Goal: Transaction & Acquisition: Purchase product/service

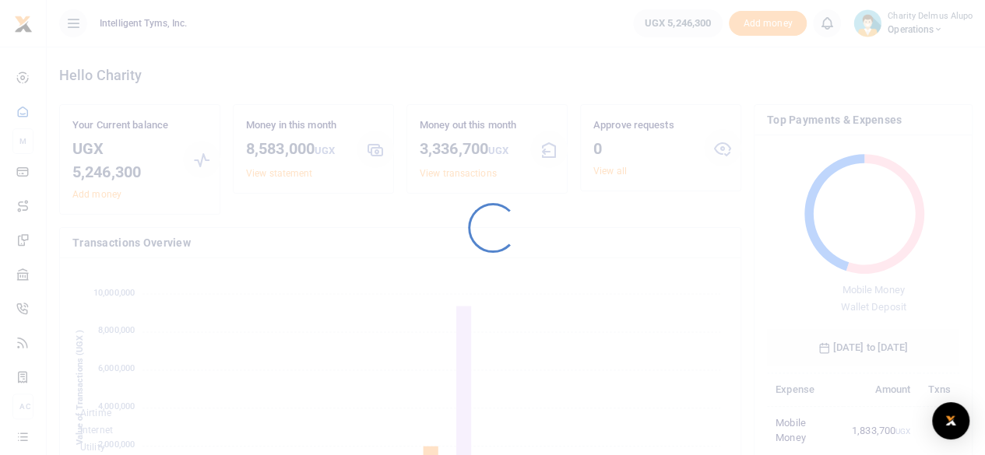
scroll to position [206, 181]
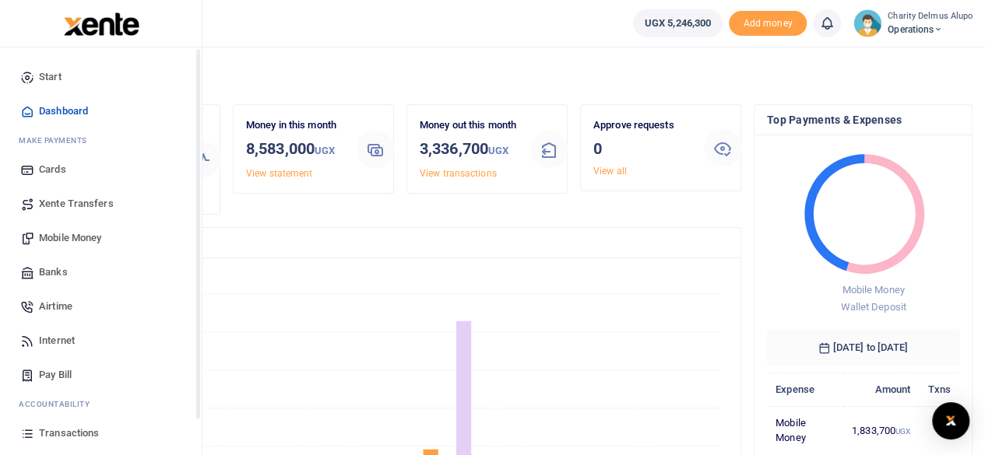
click at [53, 265] on span "Banks" at bounding box center [53, 273] width 29 height 16
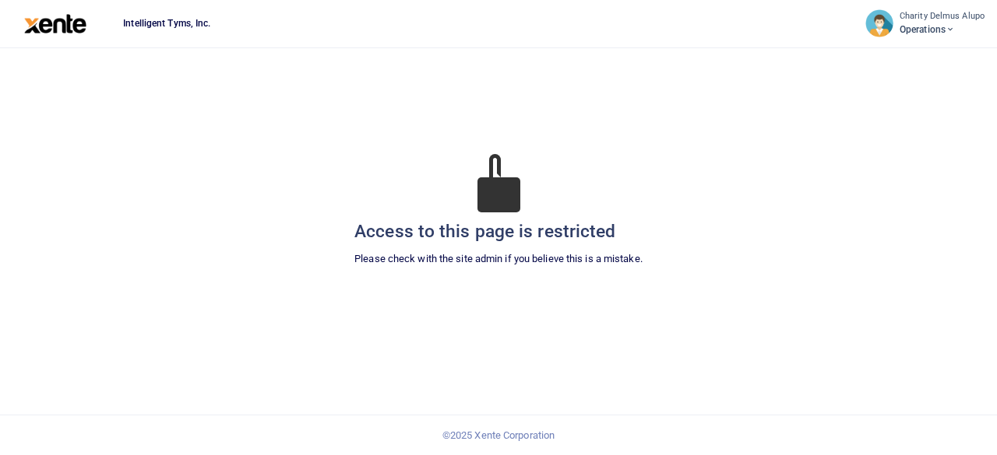
click at [940, 27] on span "Operations" at bounding box center [941, 30] width 85 height 14
click at [34, 23] on img at bounding box center [55, 23] width 63 height 19
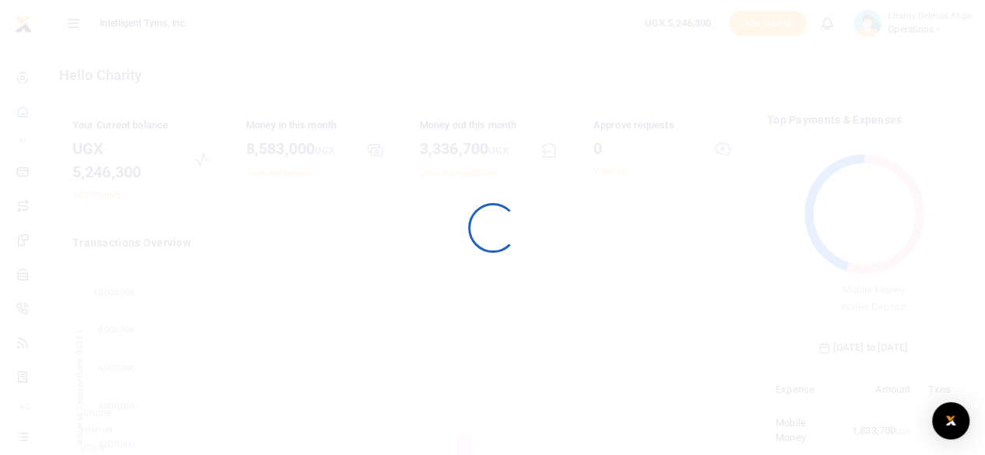
scroll to position [206, 181]
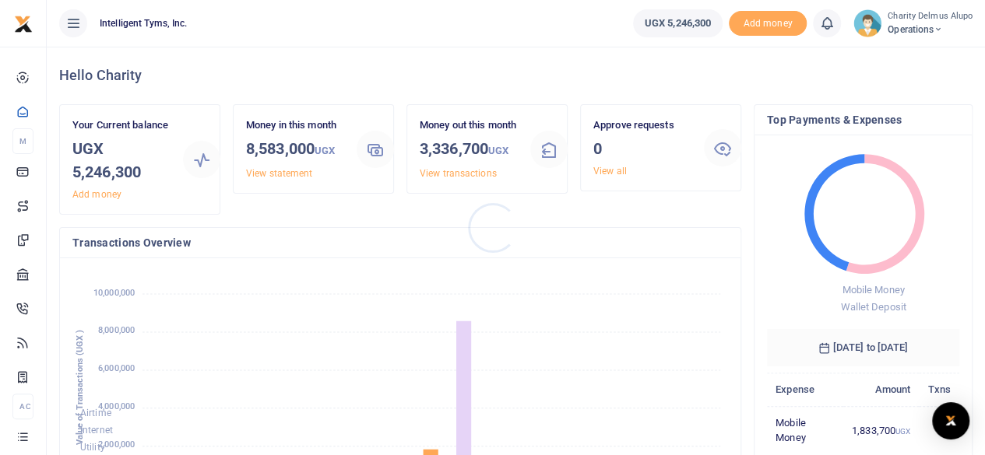
click at [926, 26] on div at bounding box center [492, 227] width 985 height 455
click at [940, 27] on icon at bounding box center [937, 29] width 9 height 11
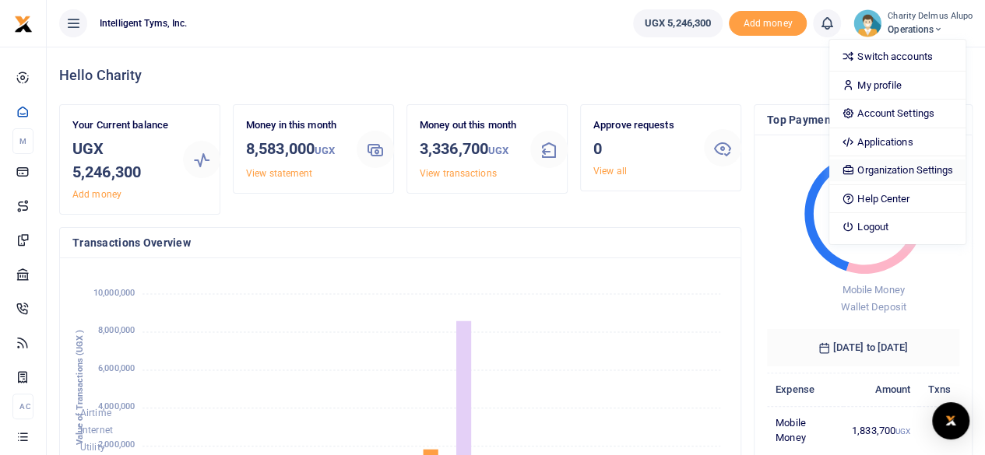
click at [902, 166] on link "Organization Settings" at bounding box center [897, 171] width 136 height 22
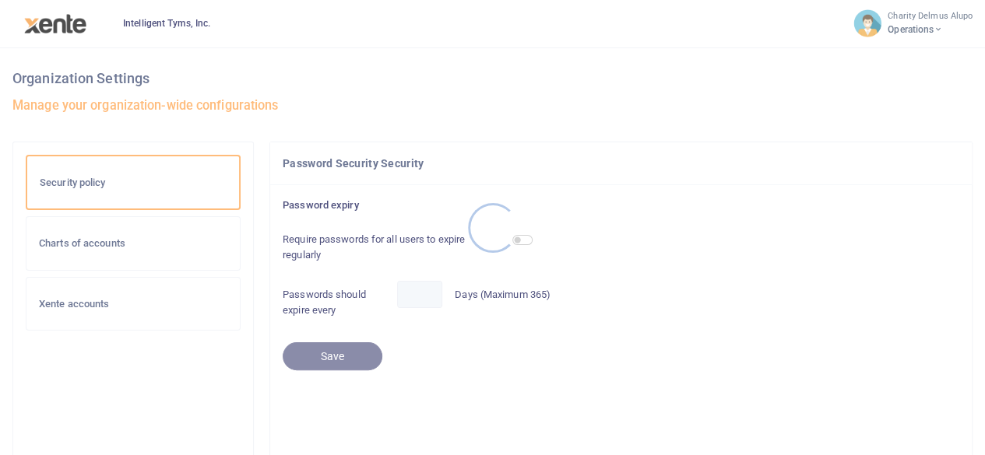
click at [930, 28] on div at bounding box center [492, 227] width 985 height 455
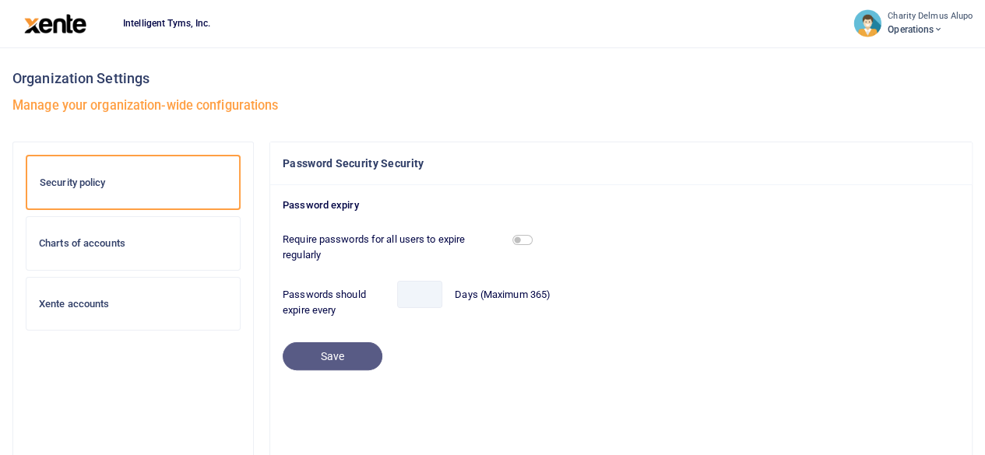
click at [942, 29] on icon at bounding box center [937, 29] width 9 height 11
click at [909, 17] on small "Charity Delmus Alupo" at bounding box center [930, 16] width 85 height 13
click at [76, 30] on img at bounding box center [55, 23] width 63 height 19
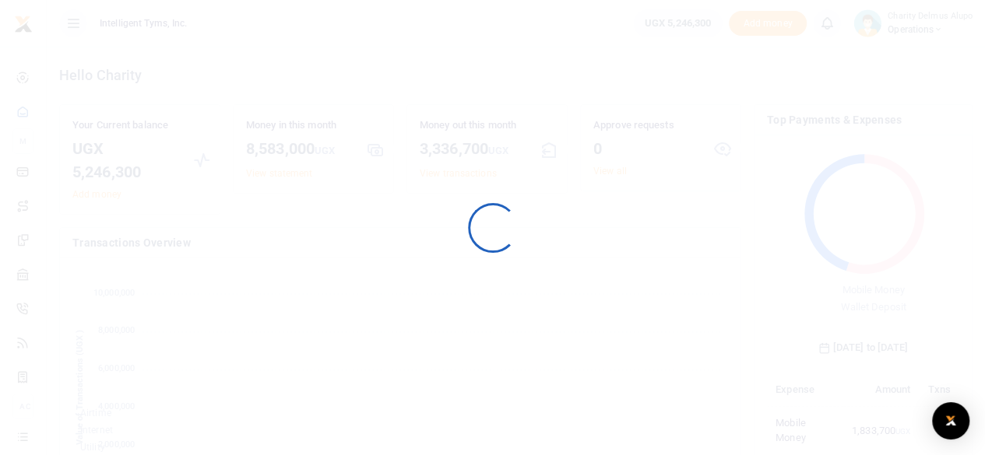
scroll to position [206, 181]
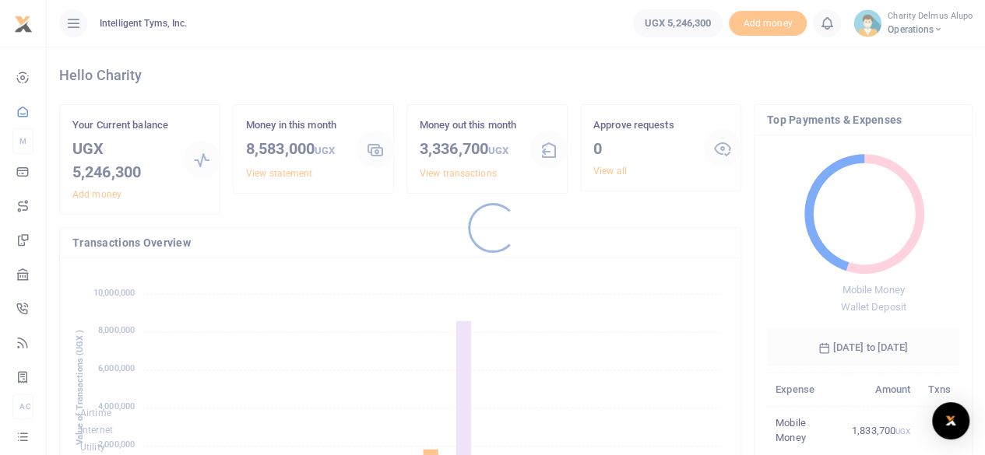
click at [937, 28] on div at bounding box center [492, 227] width 985 height 455
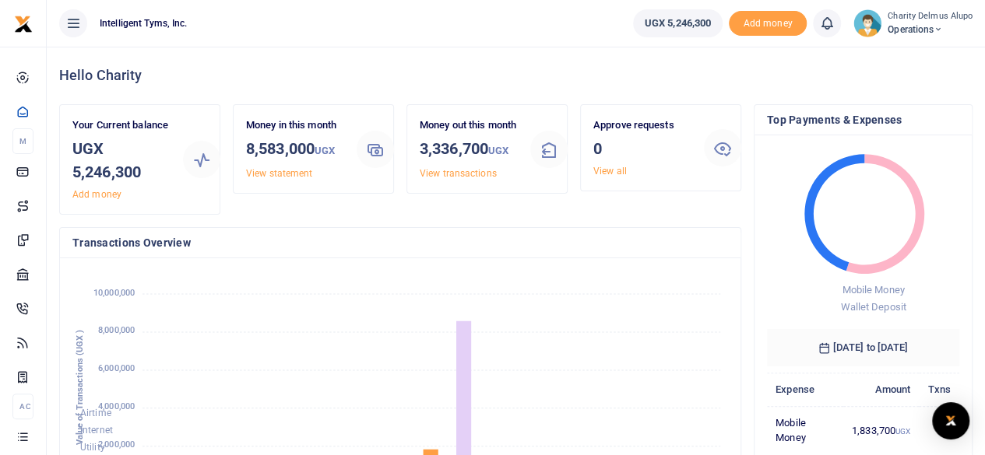
click at [940, 28] on icon at bounding box center [937, 29] width 9 height 11
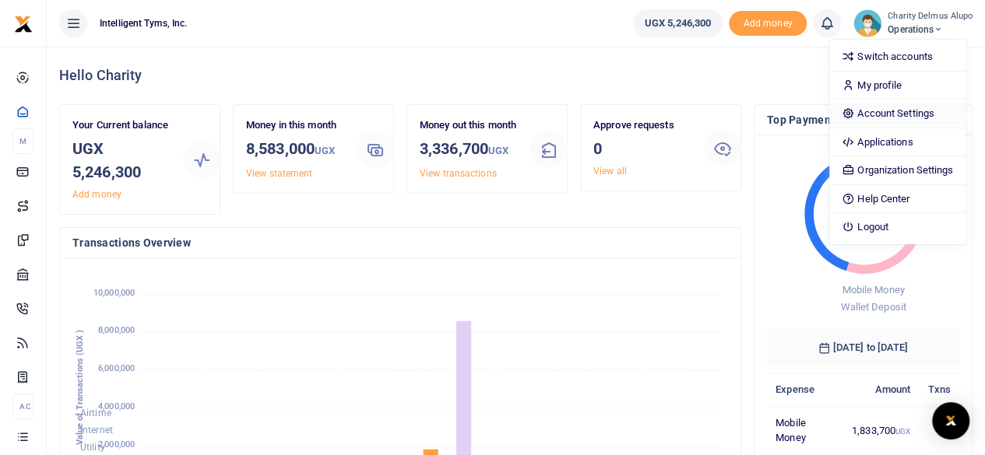
click at [912, 111] on link "Account Settings" at bounding box center [897, 114] width 136 height 22
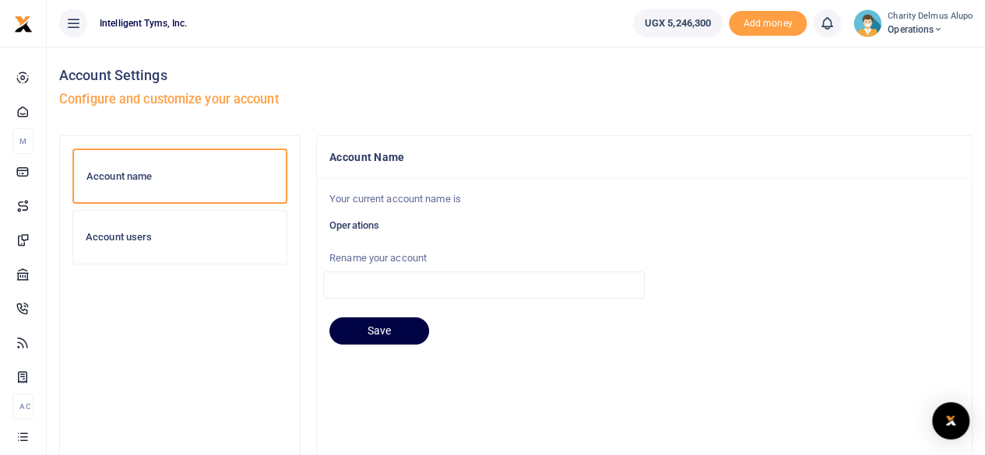
click at [937, 27] on icon at bounding box center [937, 29] width 9 height 11
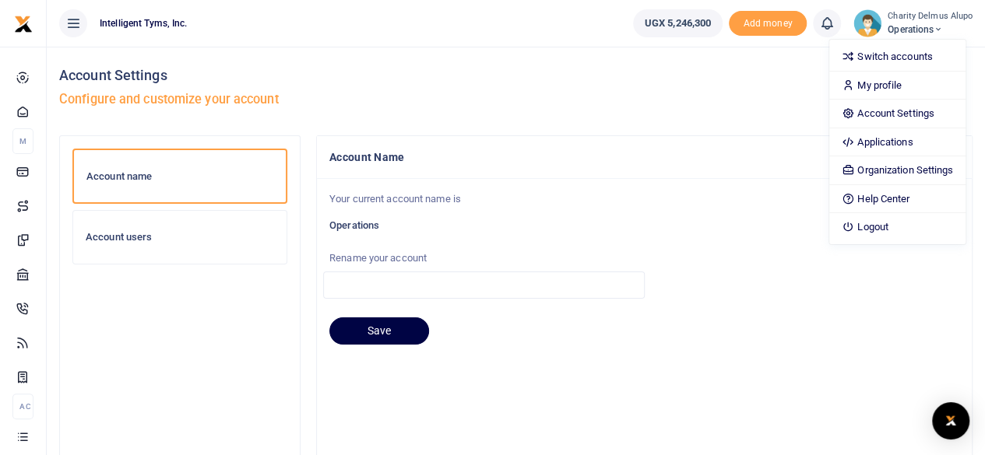
click at [145, 180] on h6 "Account name" at bounding box center [179, 177] width 187 height 12
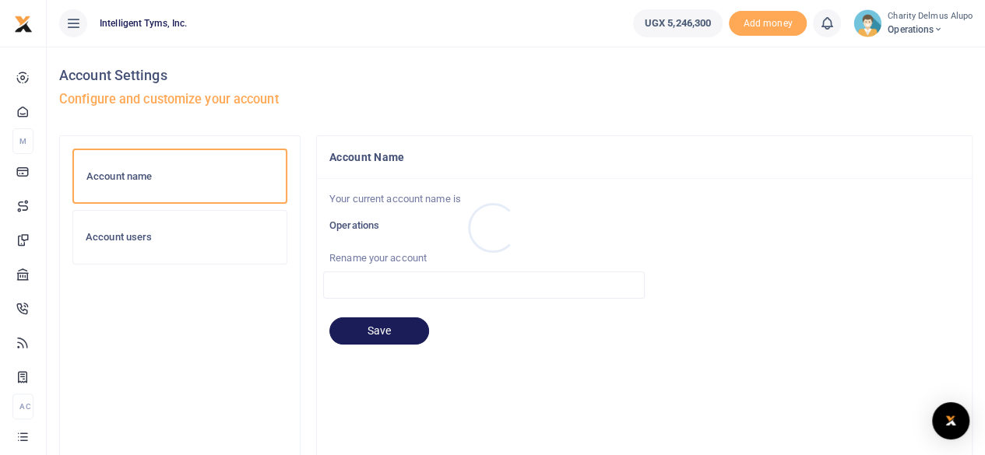
click at [129, 233] on div at bounding box center [492, 227] width 985 height 455
click at [149, 234] on h6 "Account users" at bounding box center [180, 237] width 188 height 12
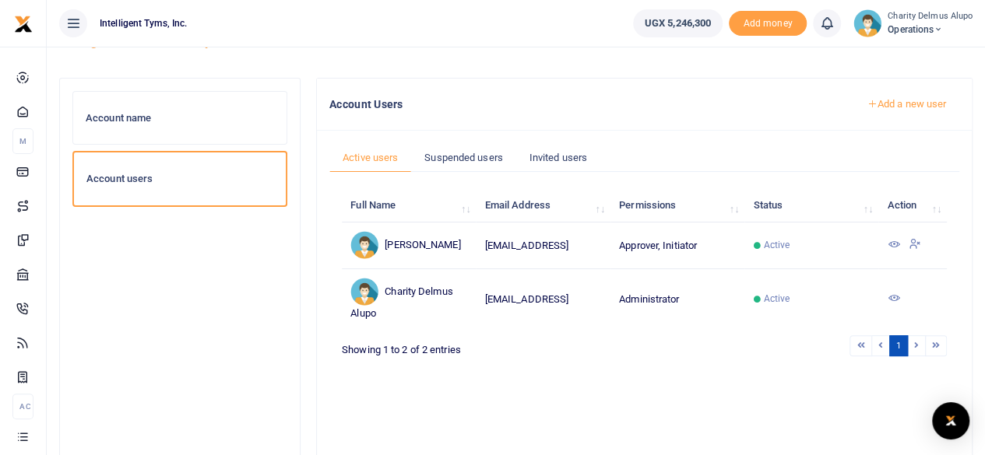
scroll to position [62, 0]
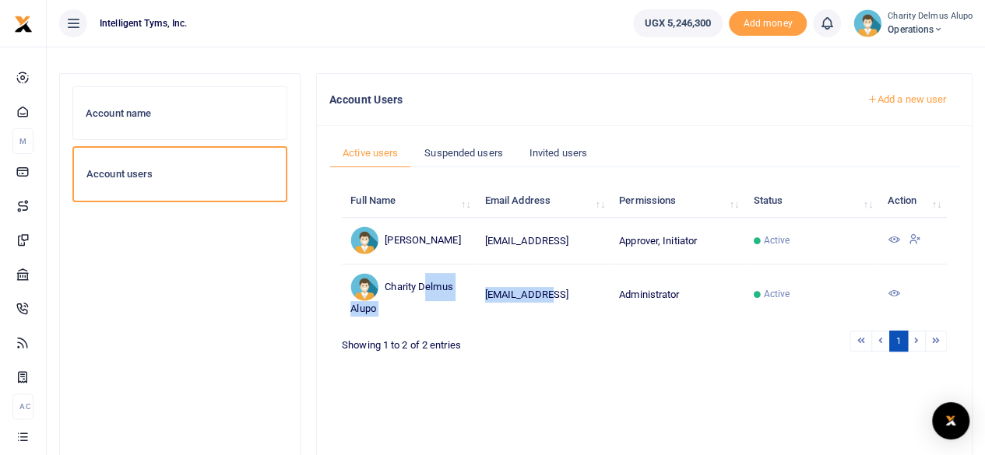
drag, startPoint x: 426, startPoint y: 292, endPoint x: 544, endPoint y: 290, distance: 118.4
click at [544, 290] on tr "Charity Delmus Alupo charitya@tyms.ai Administrator Active" at bounding box center [644, 295] width 605 height 61
click at [544, 290] on td "charitya@tyms.ai" at bounding box center [543, 295] width 134 height 61
click at [772, 287] on span "Active" at bounding box center [776, 294] width 26 height 14
drag, startPoint x: 909, startPoint y: 289, endPoint x: 895, endPoint y: 292, distance: 15.1
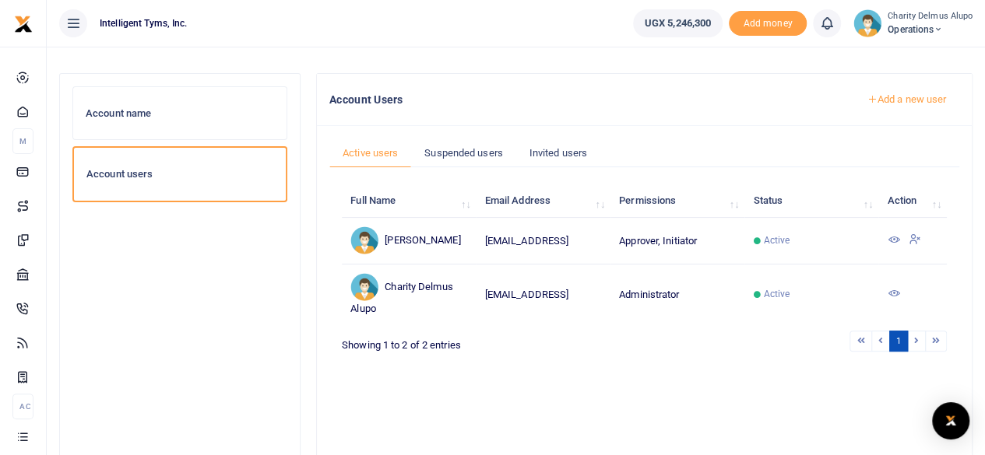
click at [895, 292] on td at bounding box center [912, 295] width 69 height 61
click at [895, 292] on icon at bounding box center [893, 293] width 12 height 12
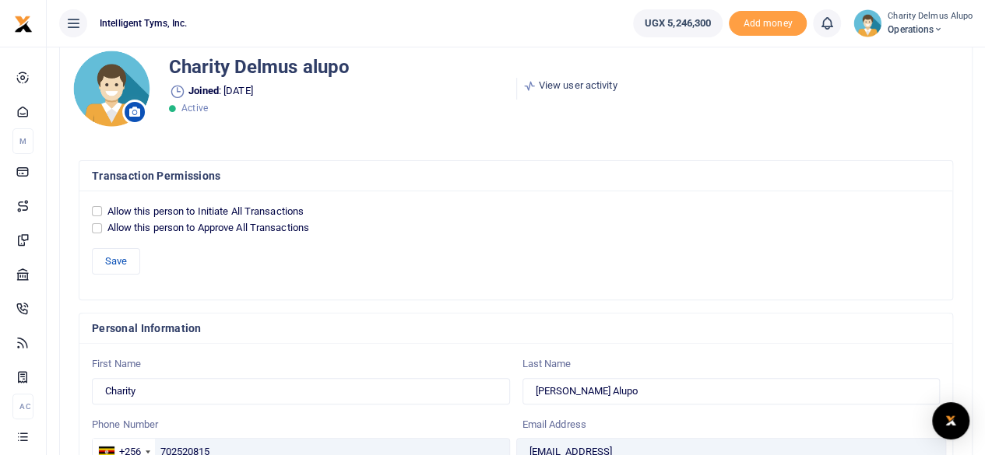
scroll to position [81, 0]
click at [95, 209] on input "Allow this person to Initiate All Transactions" at bounding box center [97, 211] width 10 height 10
checkbox input "true"
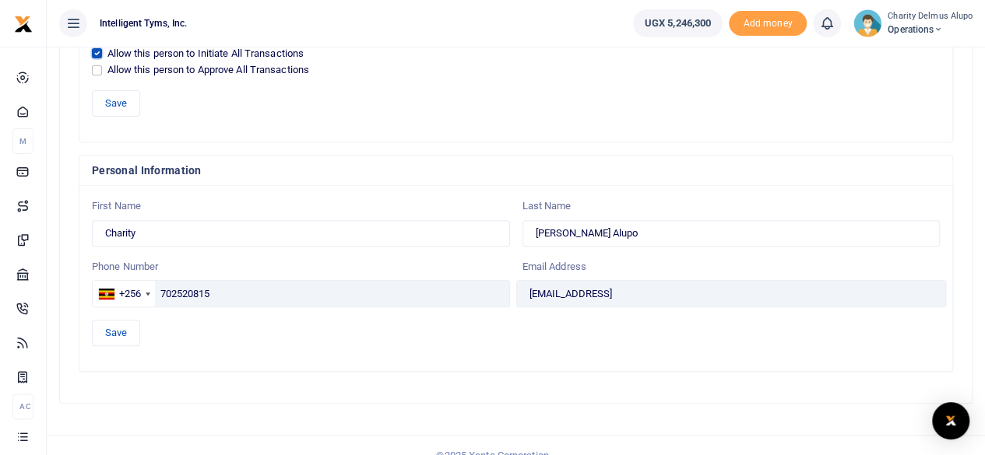
scroll to position [254, 0]
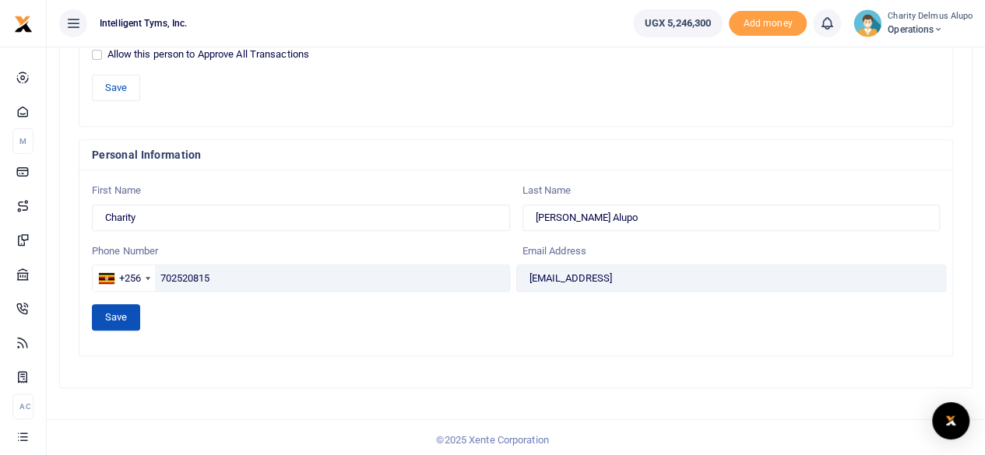
click at [121, 311] on button "Save" at bounding box center [116, 317] width 48 height 26
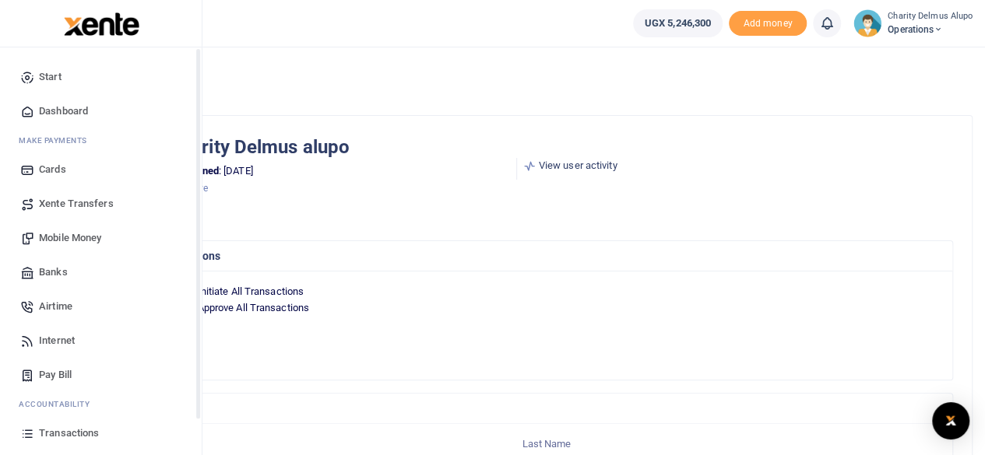
click at [53, 276] on span "Banks" at bounding box center [53, 273] width 29 height 16
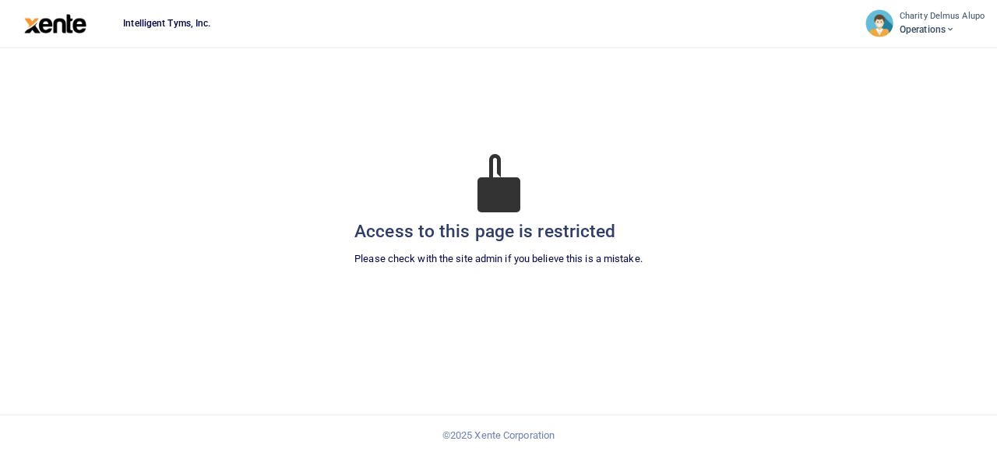
click at [947, 26] on span "Operations" at bounding box center [941, 30] width 85 height 14
click at [823, 147] on link "Logout" at bounding box center [873, 150] width 220 height 22
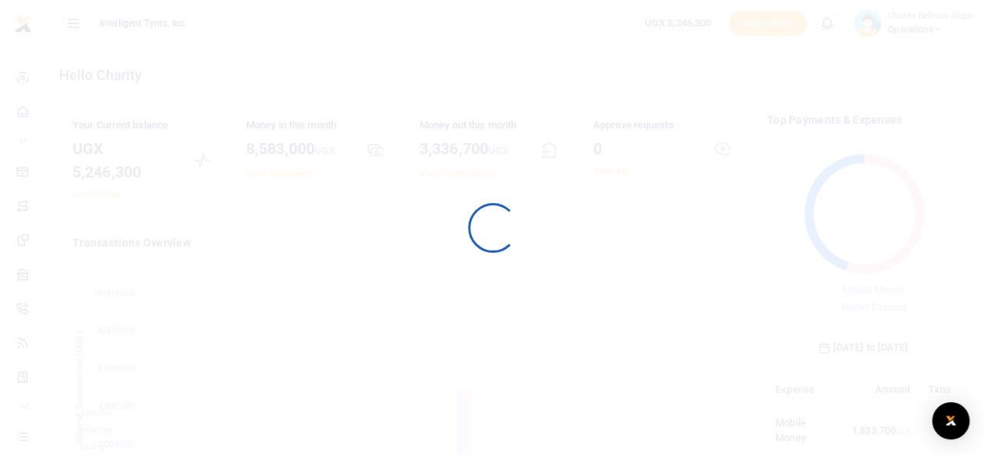
scroll to position [206, 181]
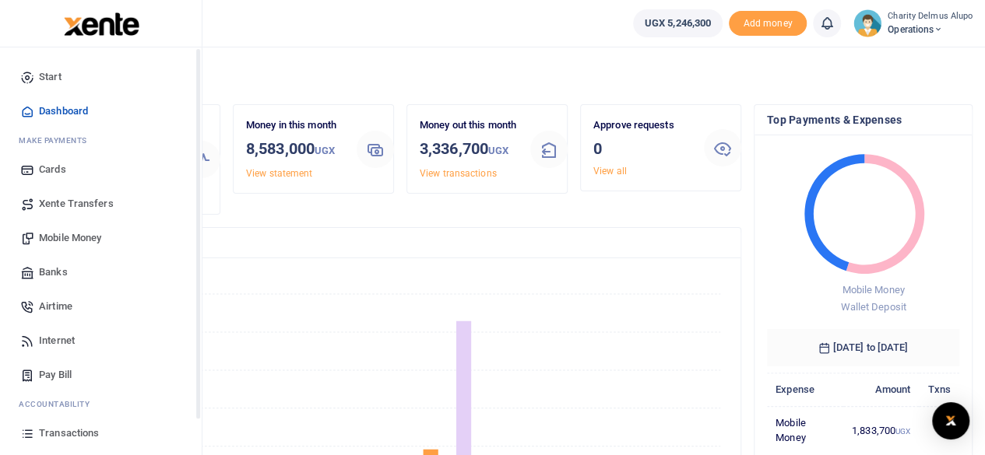
click at [50, 275] on span "Banks" at bounding box center [53, 273] width 29 height 16
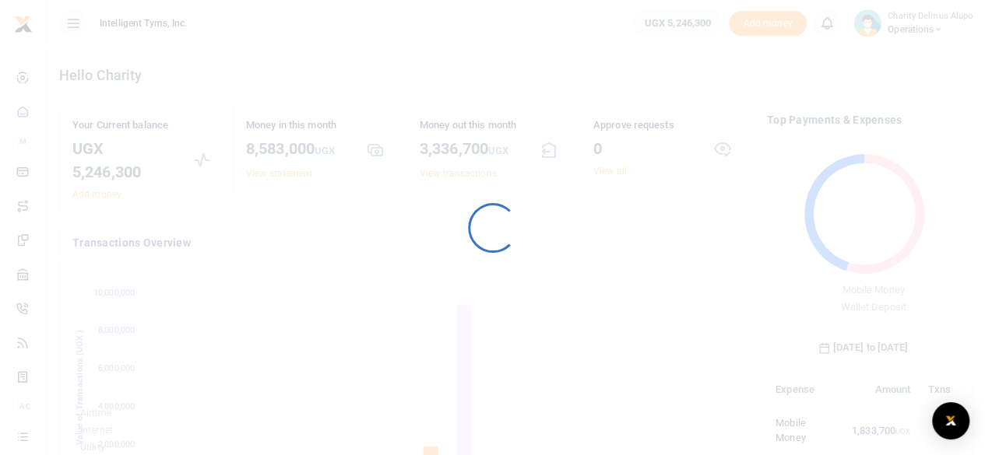
scroll to position [206, 181]
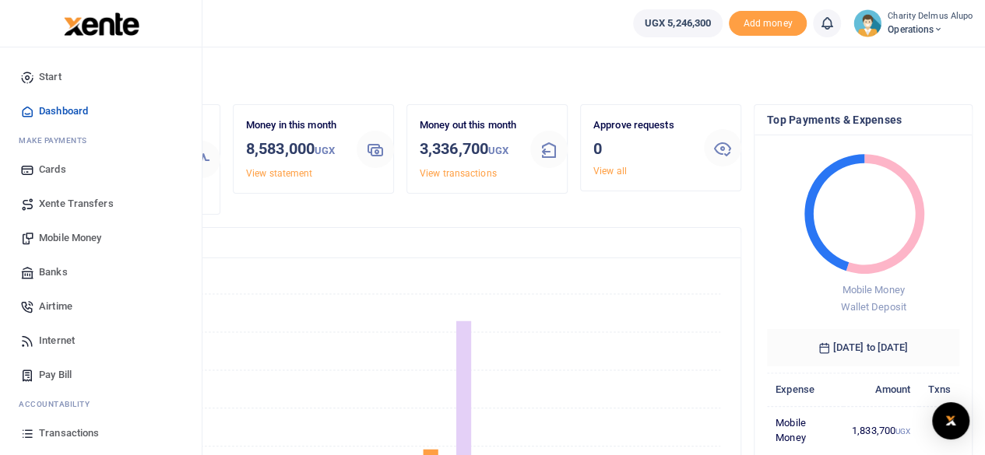
click at [47, 275] on span "Banks" at bounding box center [53, 273] width 29 height 16
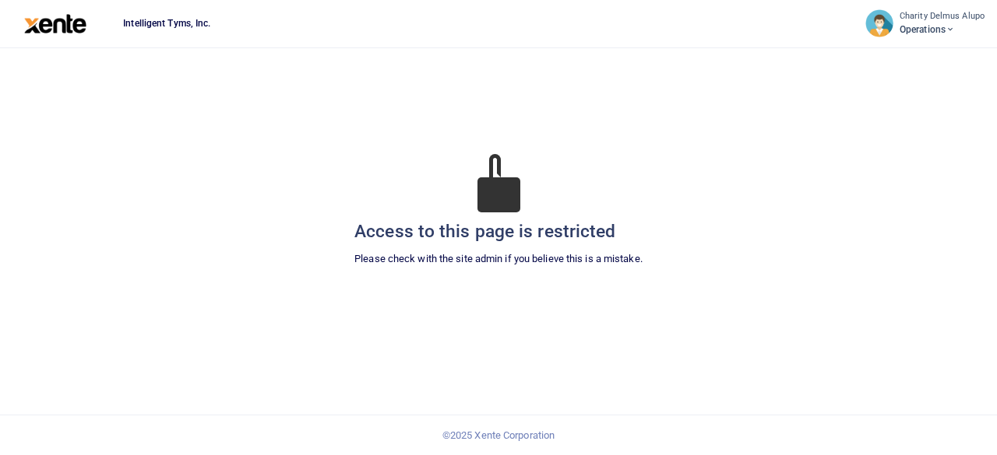
click at [944, 30] on span "Operations" at bounding box center [941, 30] width 85 height 14
click at [69, 26] on img at bounding box center [55, 23] width 63 height 19
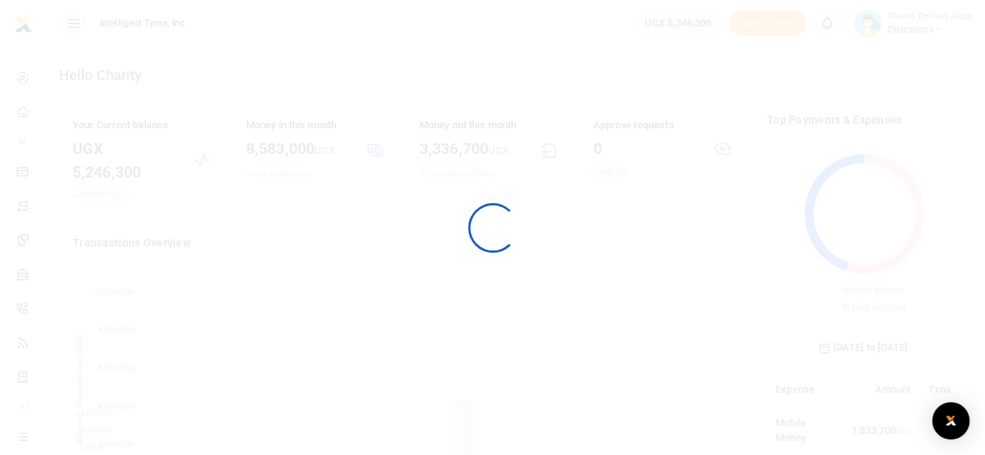
scroll to position [206, 181]
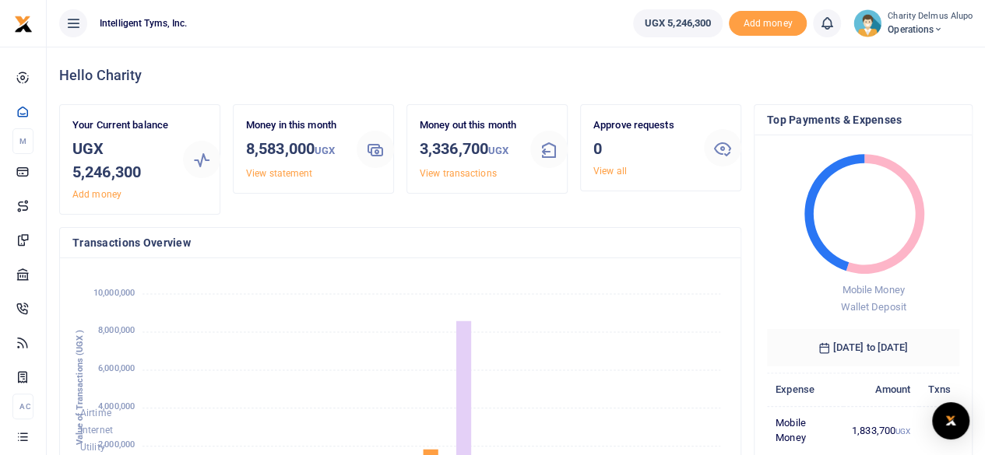
click at [943, 27] on div at bounding box center [492, 227] width 985 height 455
click at [943, 27] on icon at bounding box center [937, 29] width 9 height 11
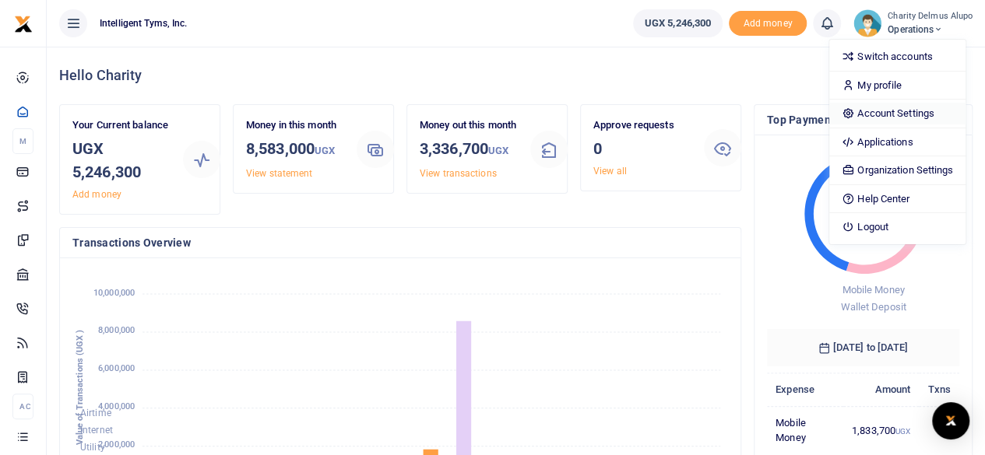
click at [899, 112] on link "Account Settings" at bounding box center [897, 114] width 136 height 22
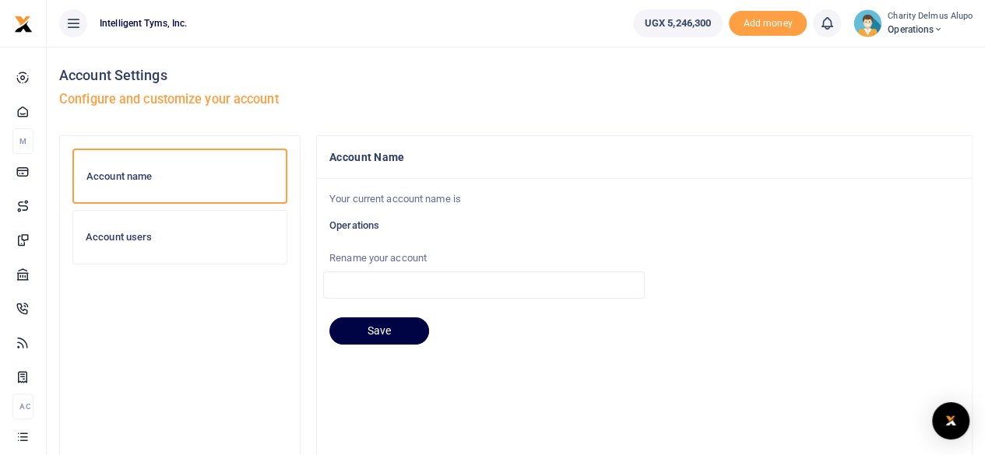
click at [179, 227] on div "Account users" at bounding box center [179, 237] width 213 height 53
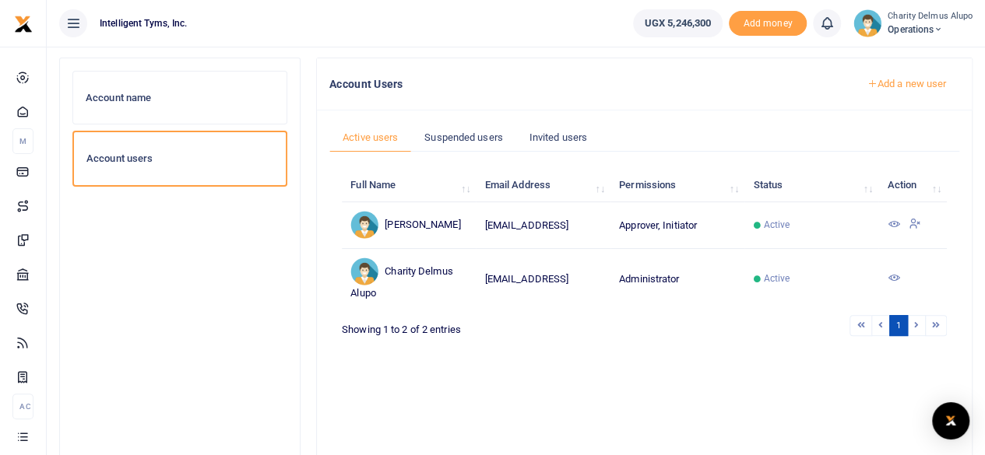
scroll to position [83, 0]
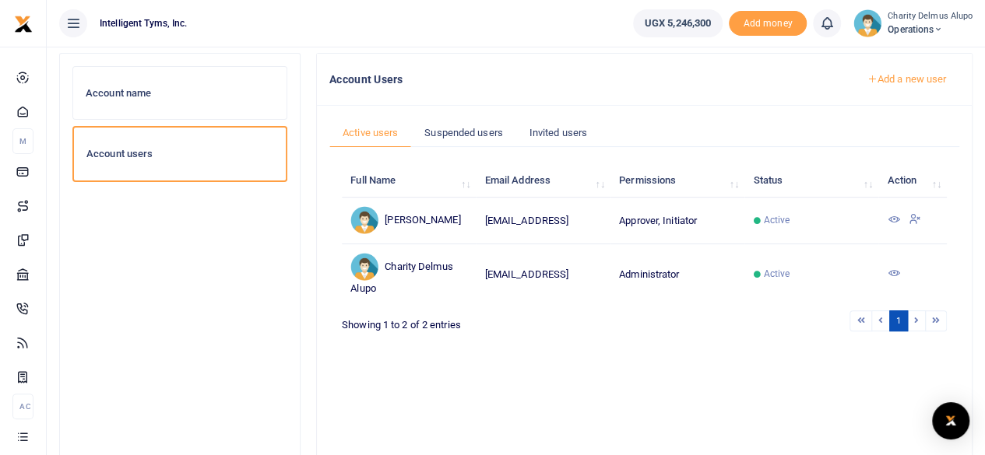
click at [889, 273] on icon at bounding box center [893, 273] width 12 height 12
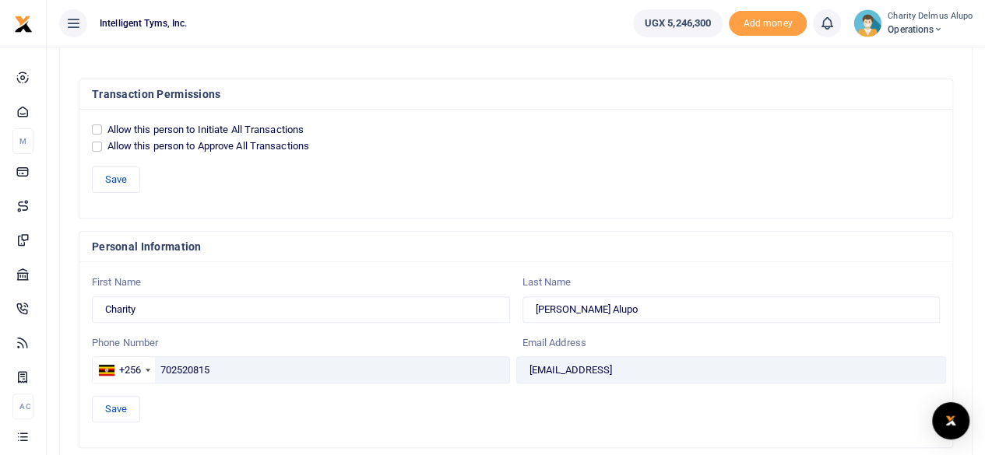
scroll to position [160, 0]
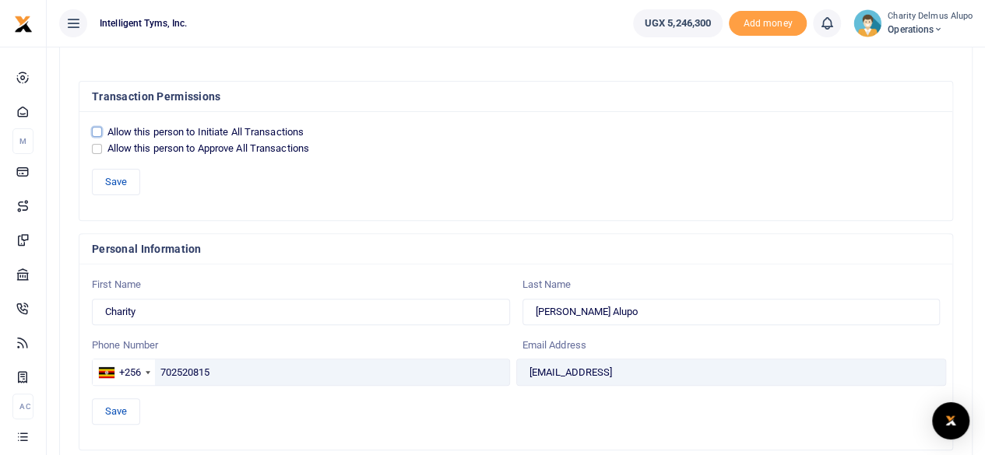
click at [98, 129] on input "Allow this person to Initiate All Transactions" at bounding box center [97, 132] width 10 height 10
checkbox input "true"
click at [114, 177] on button "Save" at bounding box center [116, 182] width 48 height 26
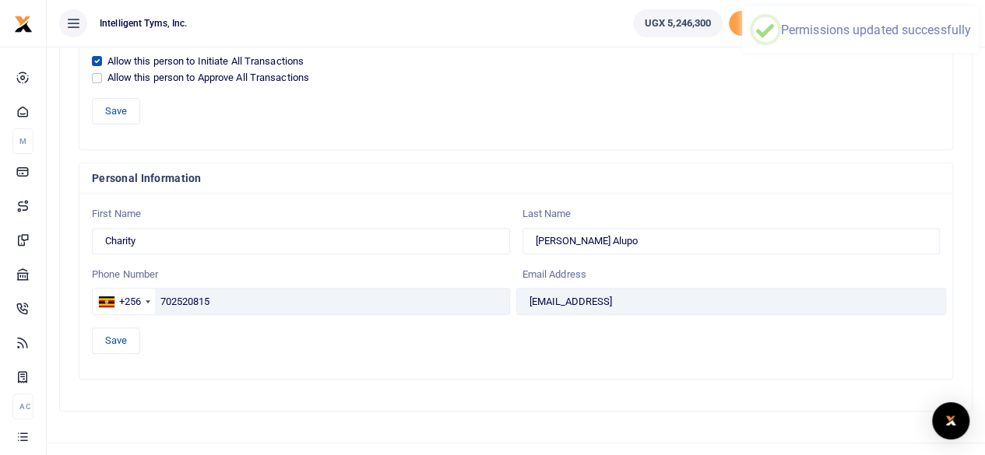
scroll to position [234, 0]
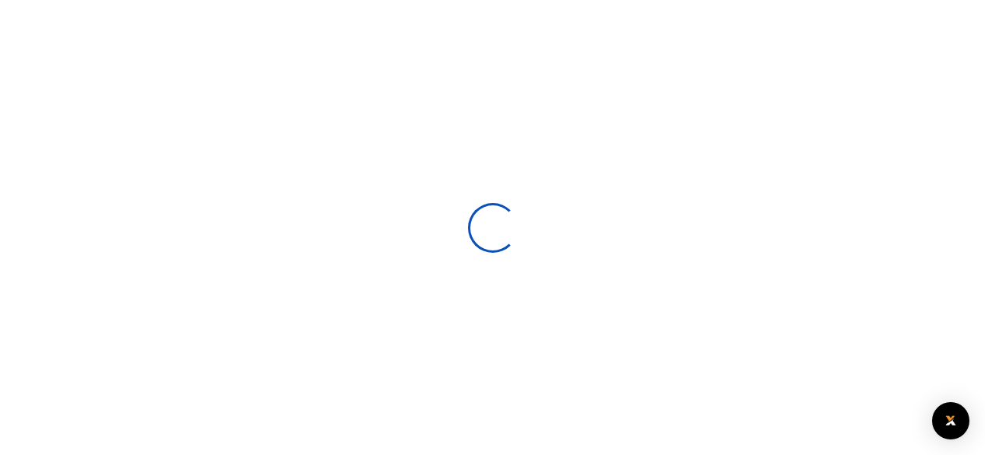
scroll to position [234, 0]
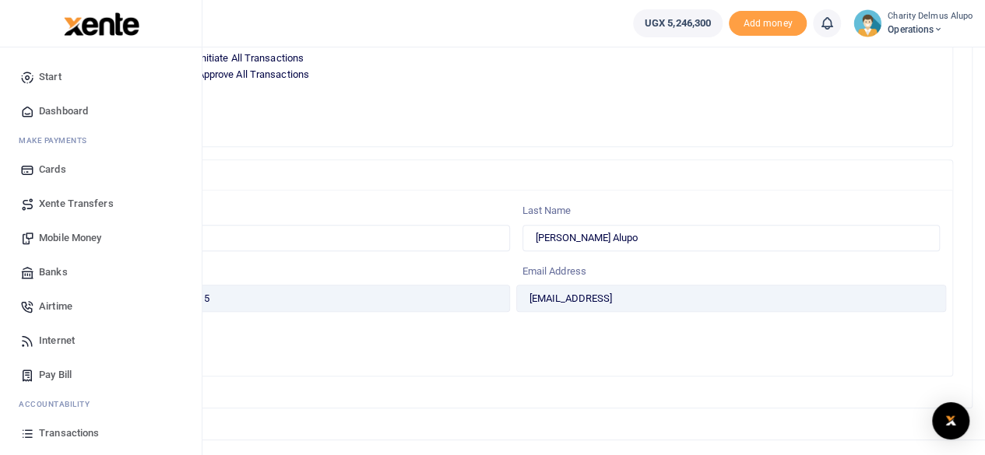
click at [59, 266] on span "Banks" at bounding box center [53, 273] width 29 height 16
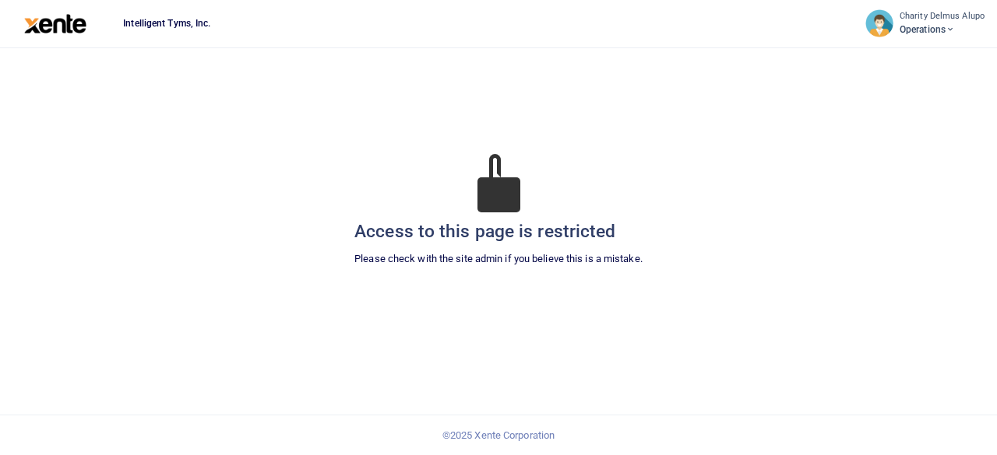
click at [69, 35] on div at bounding box center [55, 23] width 111 height 47
click at [69, 24] on img at bounding box center [55, 23] width 63 height 19
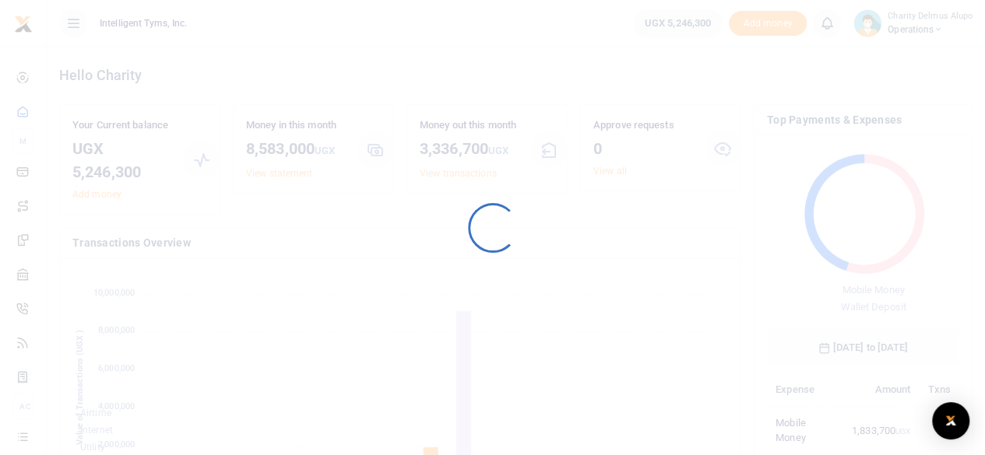
scroll to position [206, 181]
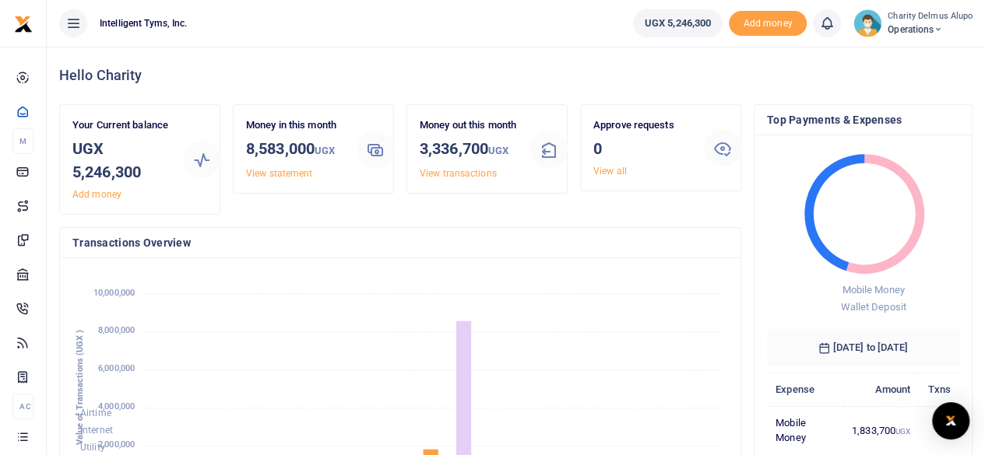
click at [890, 46] on ul "UGX 5,246,300 Add money Notifications 0 You have no new notification" at bounding box center [803, 23] width 364 height 47
click at [898, 35] on span "Operations" at bounding box center [930, 30] width 85 height 14
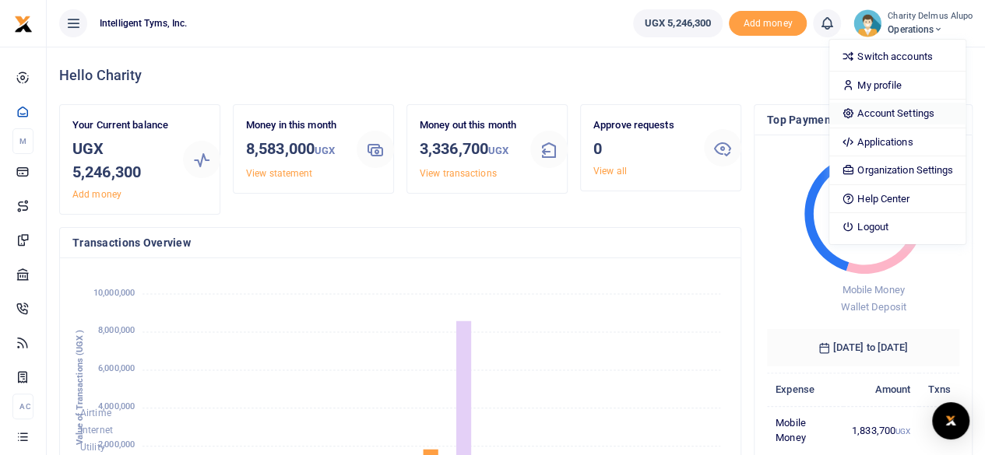
click at [884, 114] on link "Account Settings" at bounding box center [897, 114] width 136 height 22
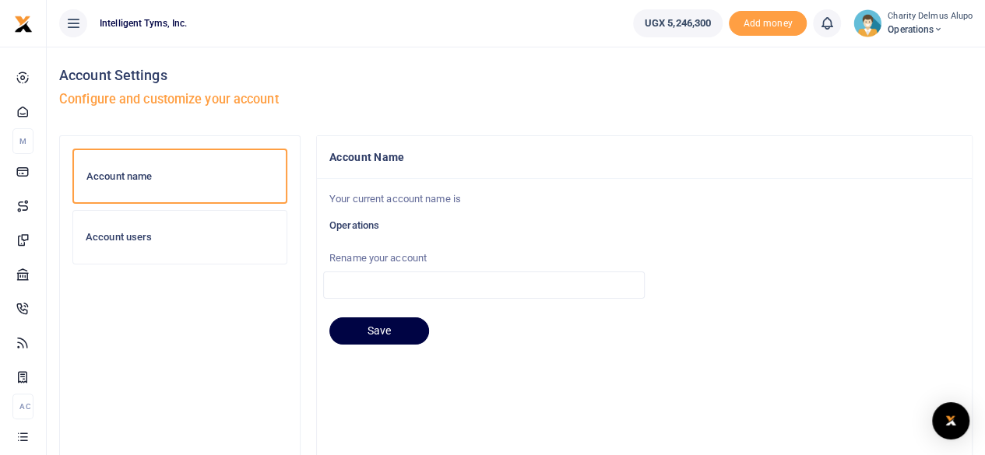
click at [167, 231] on h6 "Account users" at bounding box center [180, 237] width 188 height 12
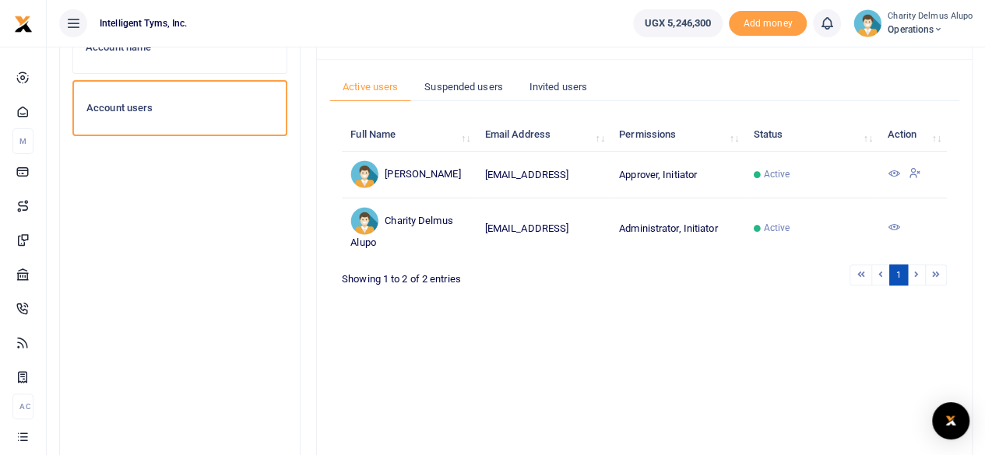
scroll to position [129, 0]
click at [895, 223] on icon at bounding box center [893, 226] width 12 height 12
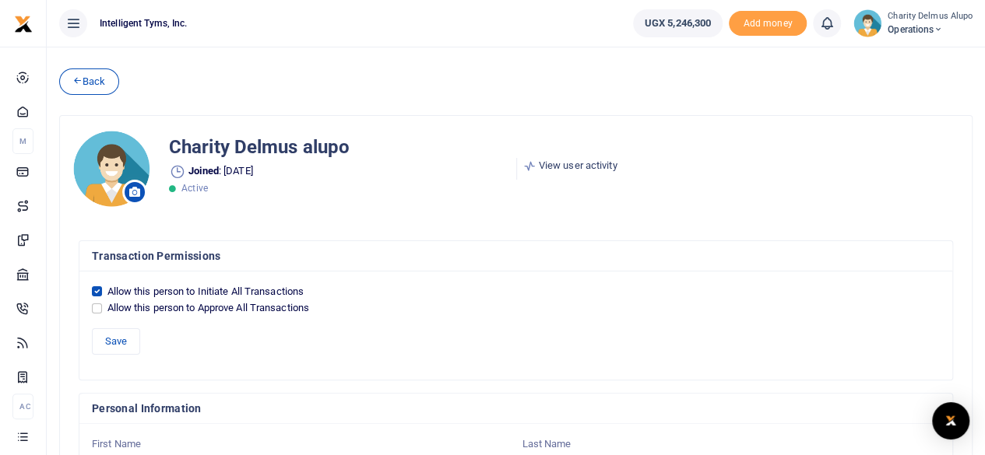
click at [924, 29] on span "Operations" at bounding box center [930, 30] width 85 height 14
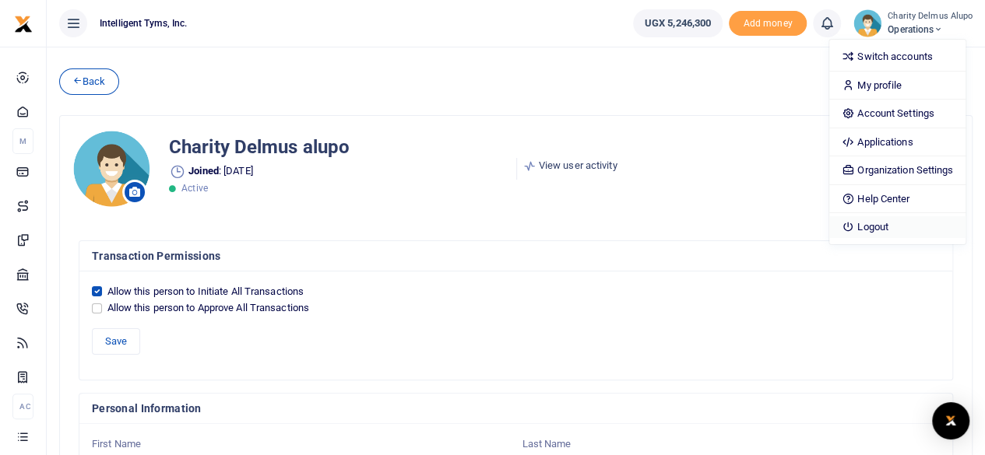
click at [859, 219] on link "Logout" at bounding box center [897, 227] width 136 height 22
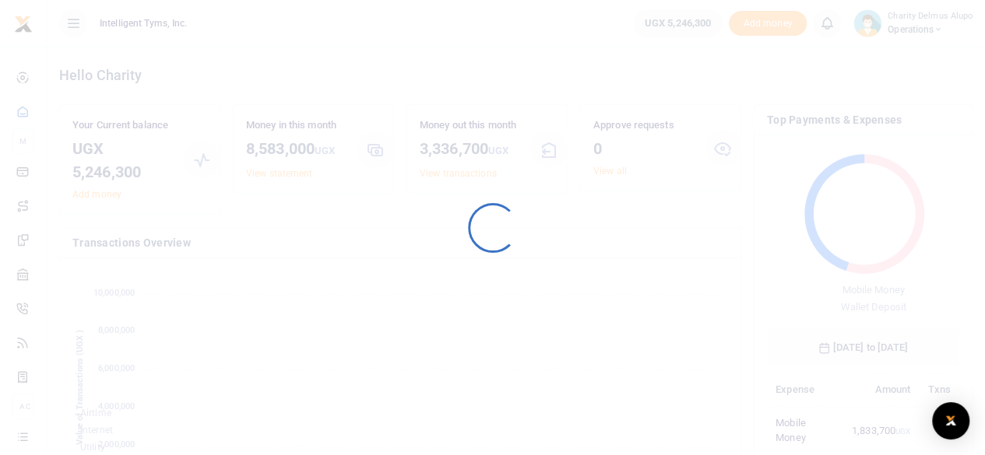
scroll to position [206, 181]
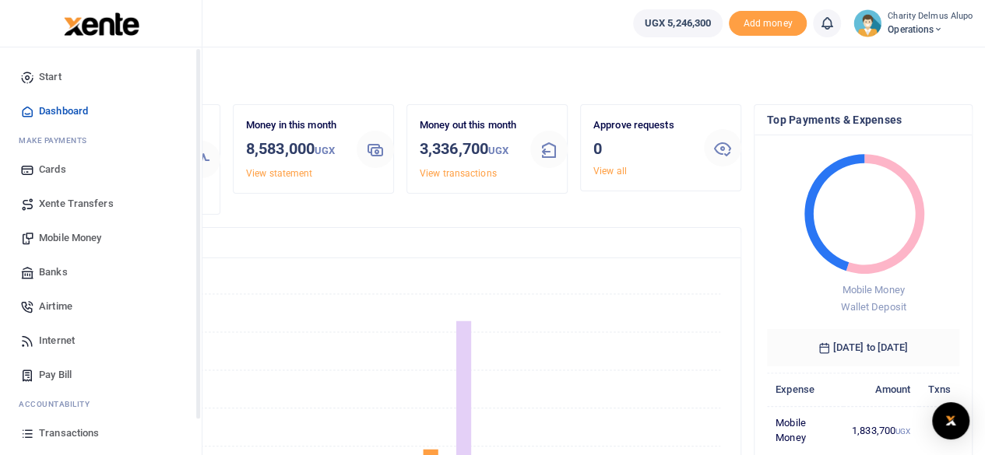
click at [40, 270] on span "Banks" at bounding box center [53, 273] width 29 height 16
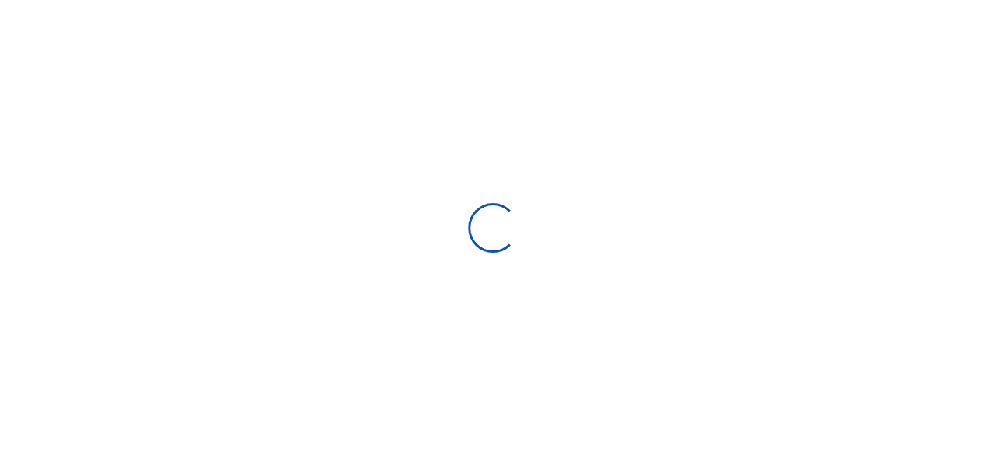
select select
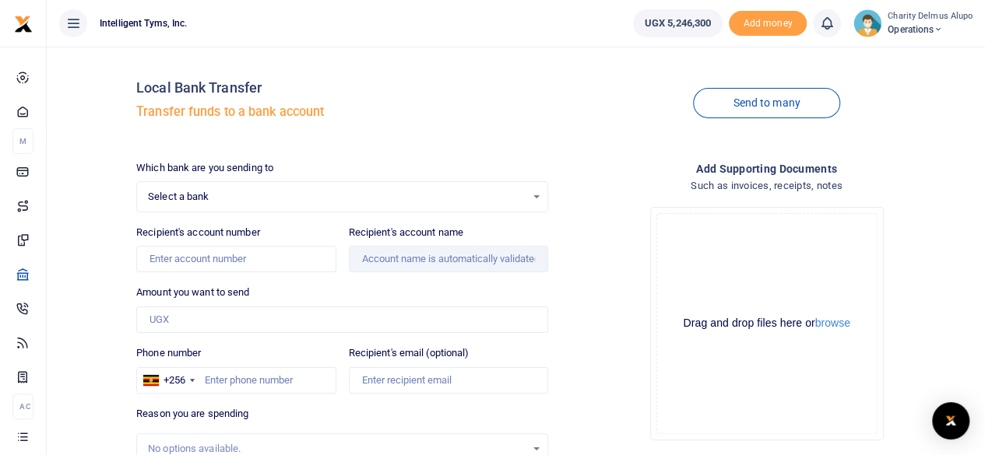
click at [289, 197] on span "Select a bank" at bounding box center [337, 197] width 378 height 16
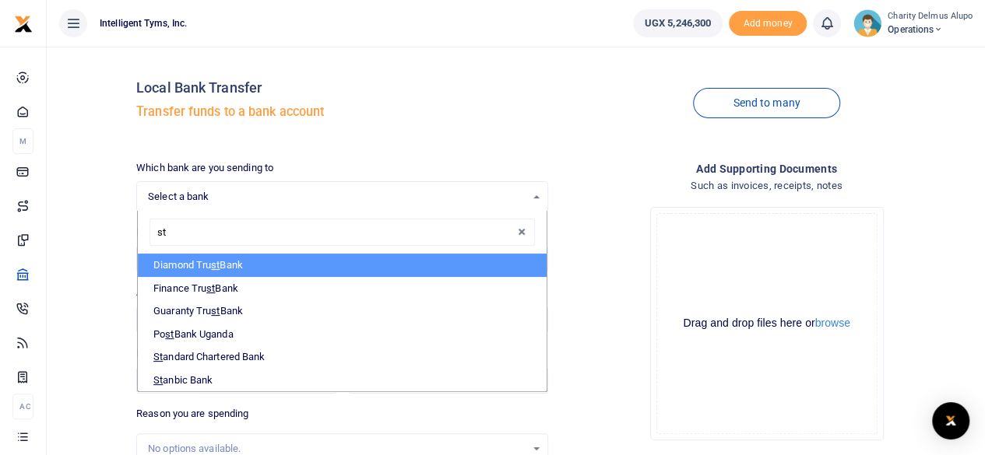
type input "sta"
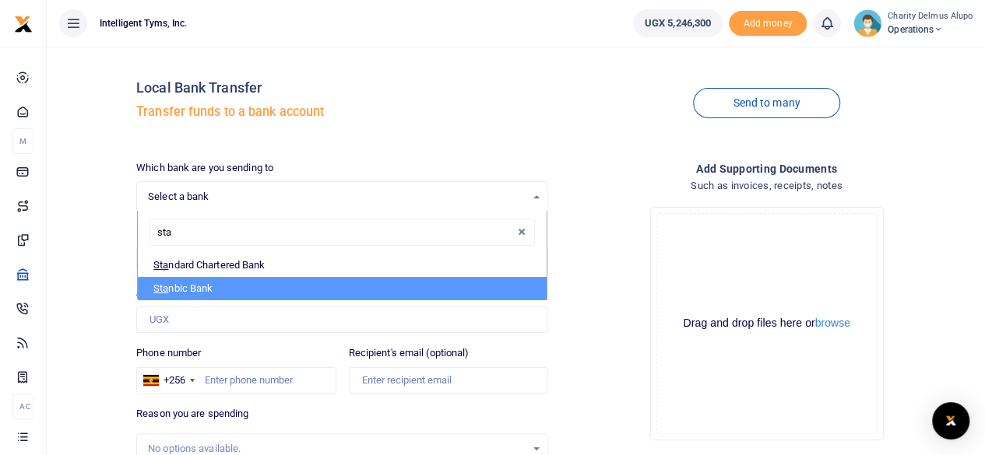
click at [213, 285] on li "Sta nbic Bank" at bounding box center [342, 288] width 409 height 23
select select "STANBIC"
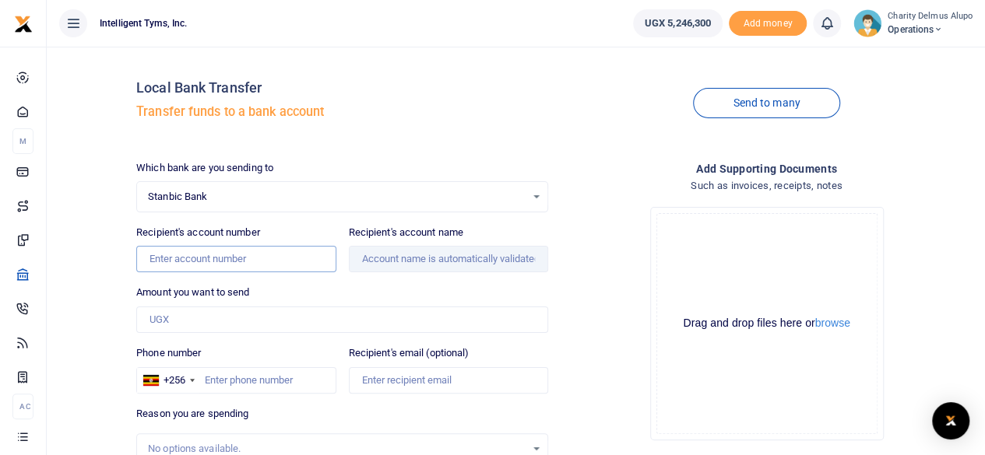
click at [223, 253] on input "Recipient's account number" at bounding box center [235, 259] width 199 height 26
paste input "Actions taken"
type input "Actions taken"
paste input "Bank: Stanbic Bank Account Name: FINANCIAL TECHNOLOGY SERVICE PROVIDERS ASSOCIA…"
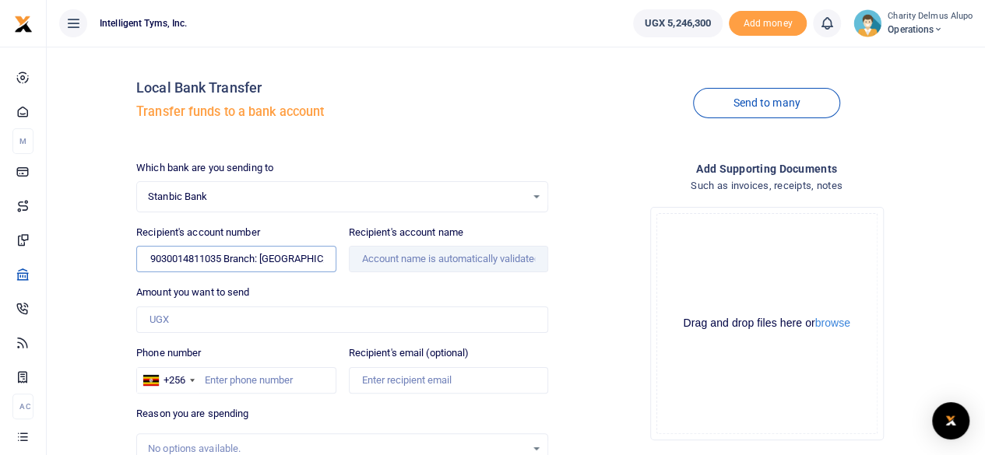
drag, startPoint x: 158, startPoint y: 255, endPoint x: 229, endPoint y: 261, distance: 71.1
click at [229, 261] on input "Bank: Stanbic Bank Account Name: FINANCIAL TECHNOLOGY SERVICE PROVIDERS ASSOCIA…" at bounding box center [235, 259] width 199 height 26
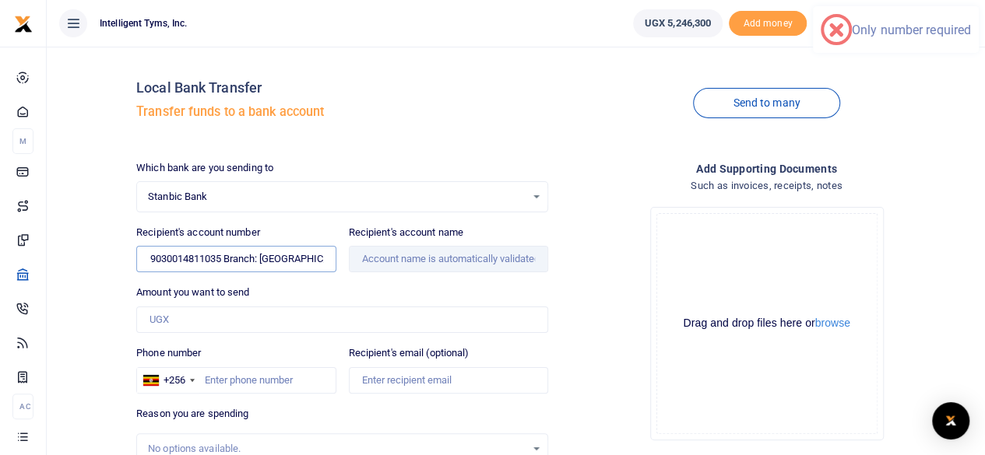
paste input "9030014811035"
click at [291, 259] on input "9030014811035" at bounding box center [235, 259] width 199 height 26
click at [152, 262] on input "9030014811035" at bounding box center [235, 259] width 199 height 26
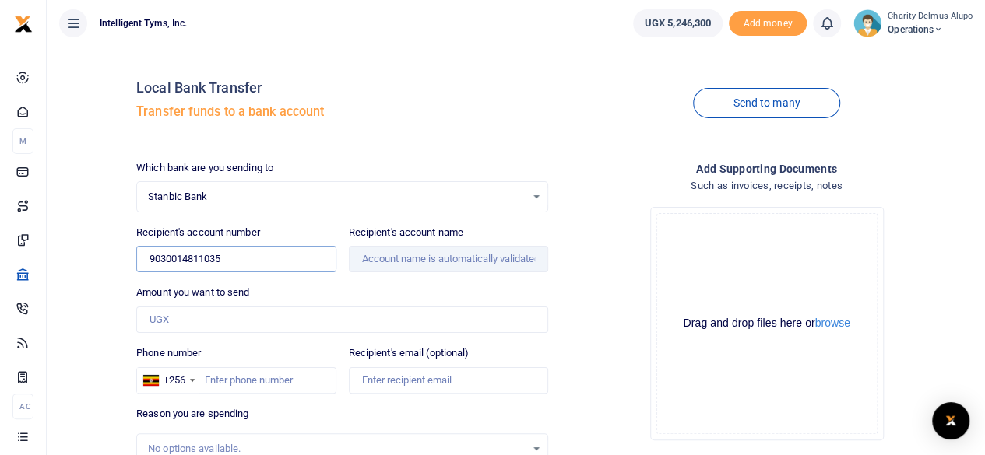
click at [232, 260] on input "9030014811035" at bounding box center [235, 259] width 199 height 26
type input "9030014811035"
click at [218, 318] on input "Amount you want to send" at bounding box center [342, 320] width 412 height 26
type input "1,000"
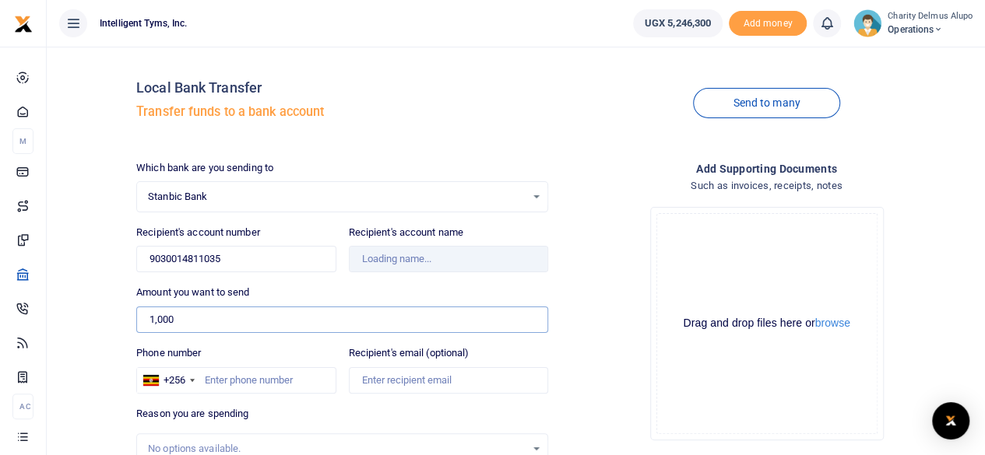
type input "Financial Technology Service Providers Association"
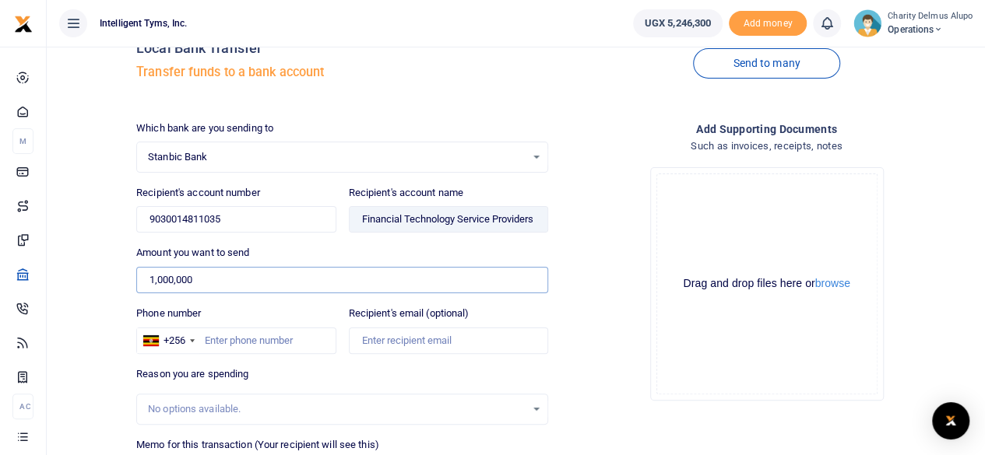
scroll to position [67, 0]
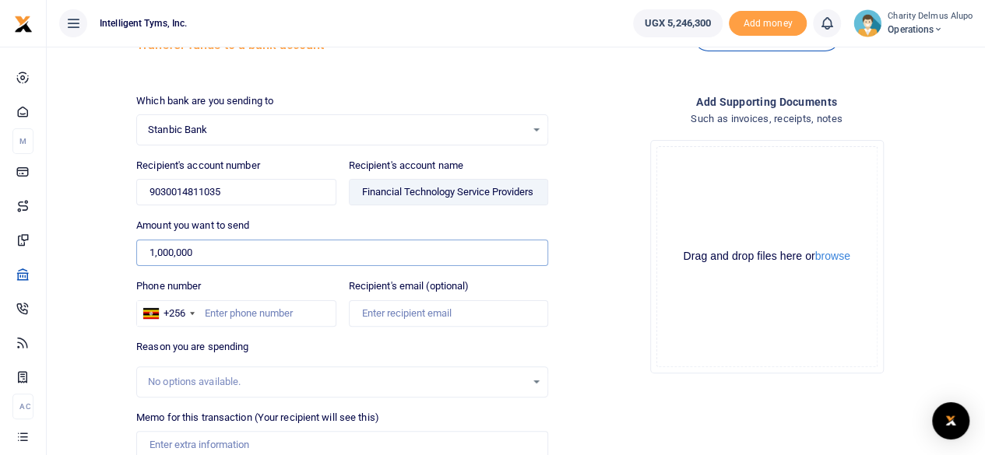
type input "1,000,000"
click at [380, 310] on input "Recipient's email (optional)" at bounding box center [448, 314] width 199 height 26
click at [225, 315] on input "Phone number" at bounding box center [235, 314] width 199 height 26
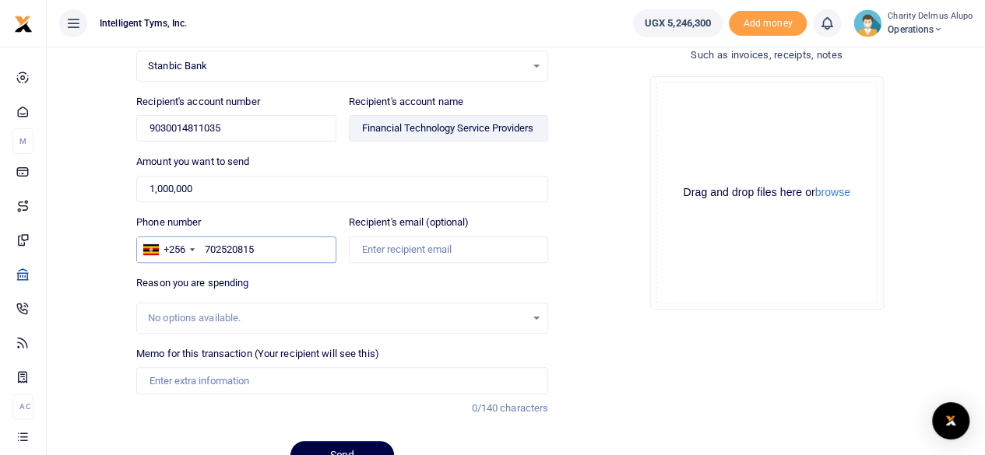
scroll to position [141, 0]
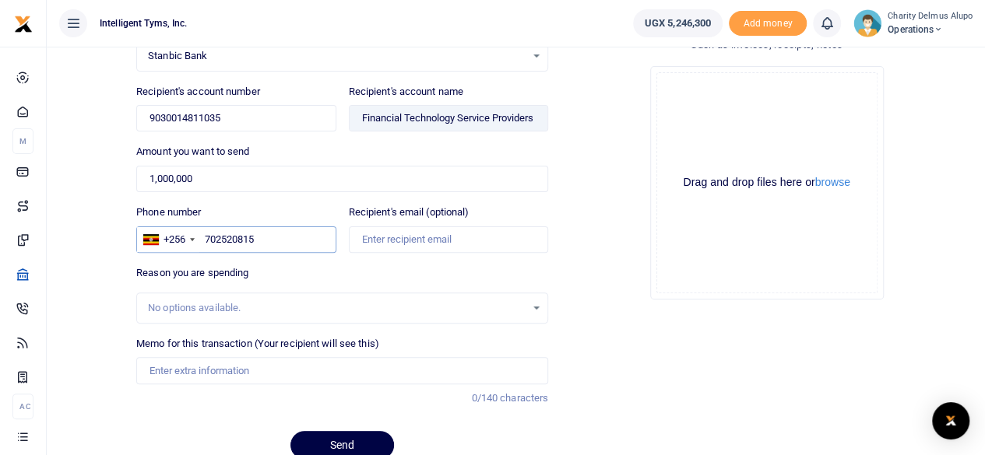
type input "702520815"
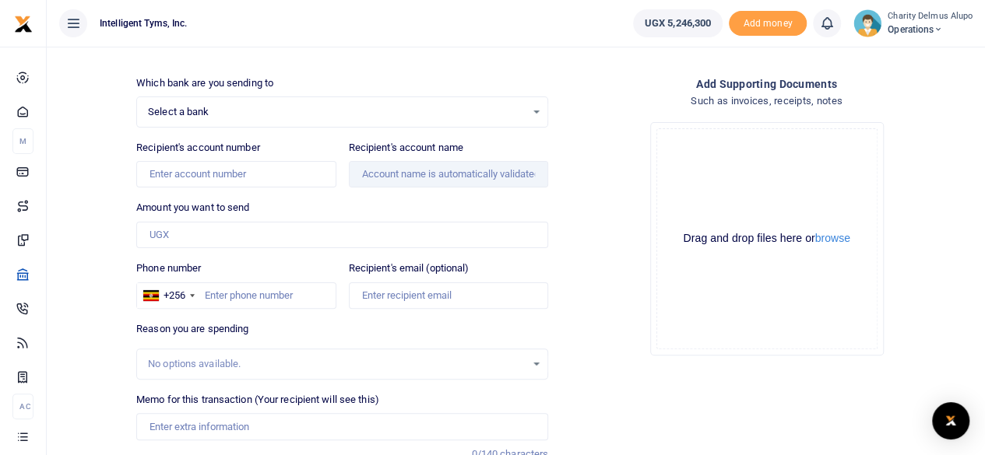
scroll to position [86, 0]
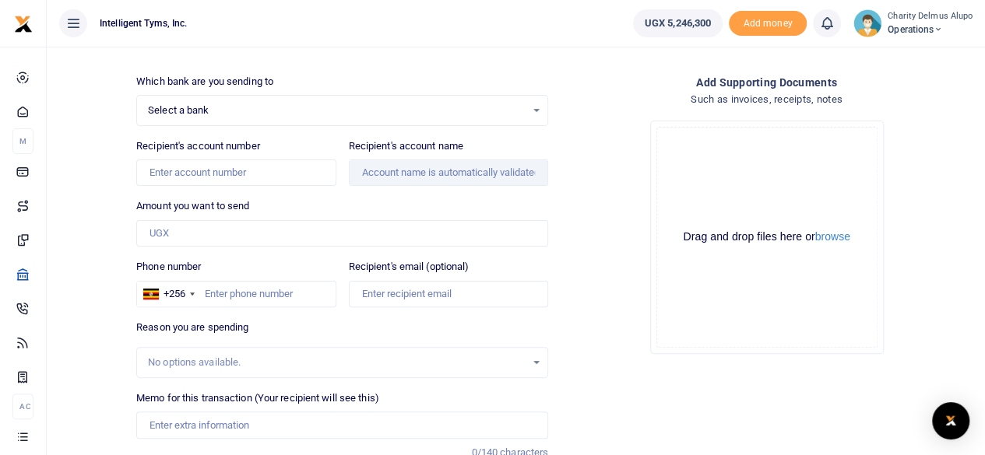
click at [292, 104] on span "Select a bank" at bounding box center [337, 111] width 378 height 16
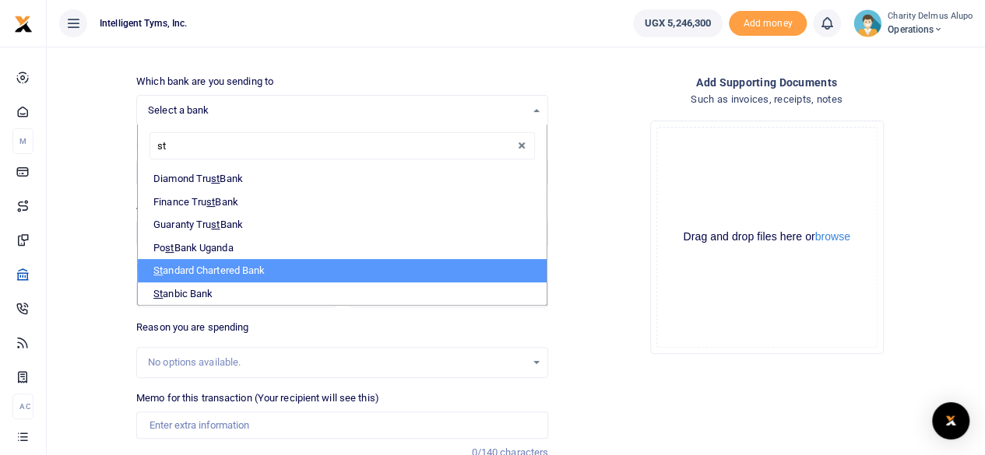
type input "sta"
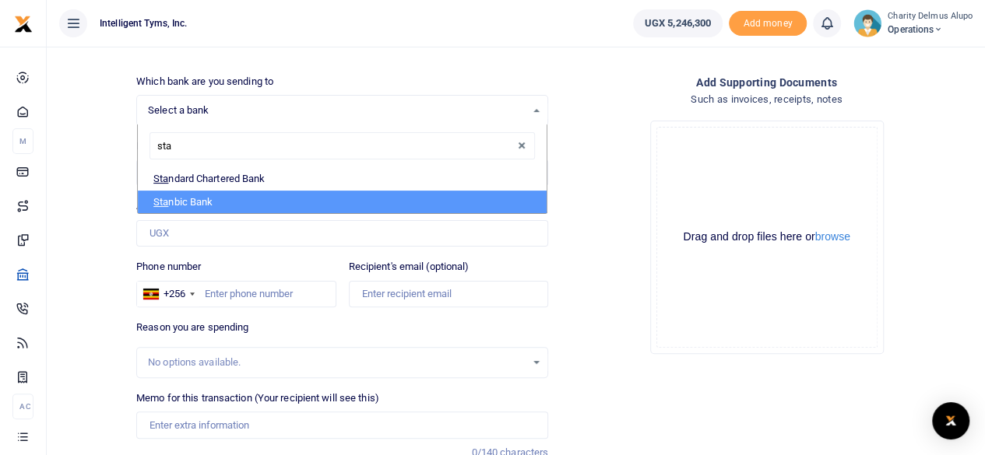
click at [229, 202] on li "Sta nbic Bank" at bounding box center [342, 202] width 409 height 23
select select "STANBIC"
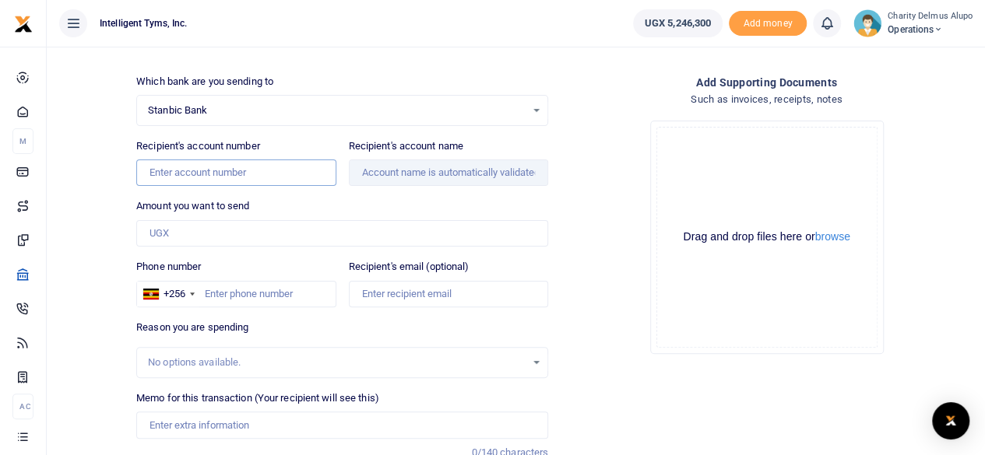
click at [226, 175] on input "Recipient's account number" at bounding box center [235, 173] width 199 height 26
type input "9030014811035"
click at [230, 230] on input "Amount you want to send" at bounding box center [342, 233] width 412 height 26
type input "Financial Technology Service Providers Association"
type input "1,000,000"
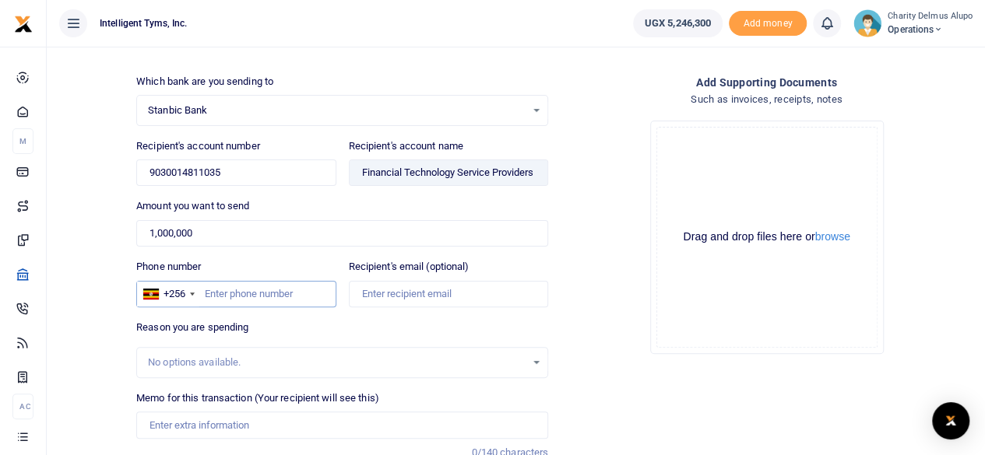
click at [255, 287] on input "Phone number" at bounding box center [235, 294] width 199 height 26
type input "702520815"
click at [405, 291] on input "Recipient's email (optional)" at bounding box center [448, 294] width 199 height 26
paste input "membership@fitspa.u"
type input "membership@fitspa.u"
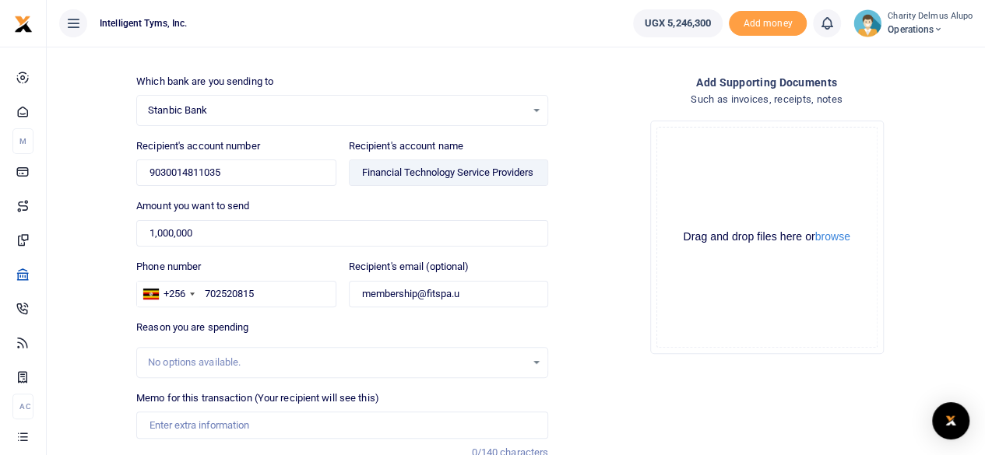
click at [339, 349] on div "No options available." at bounding box center [342, 362] width 412 height 31
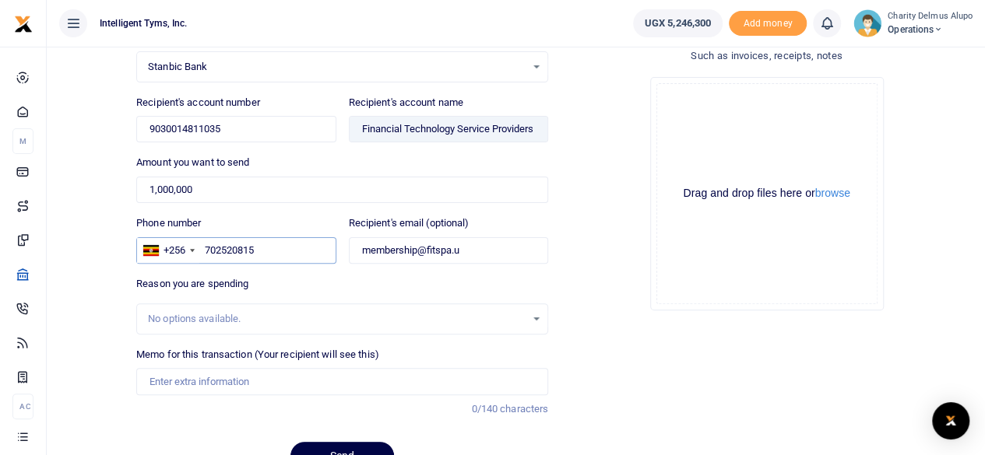
click at [235, 245] on input "702520815" at bounding box center [235, 250] width 199 height 26
paste input "0393 225 818"
click at [209, 250] on input "0393 225 818" at bounding box center [235, 250] width 199 height 26
click at [223, 244] on input "393 225 818" at bounding box center [235, 250] width 199 height 26
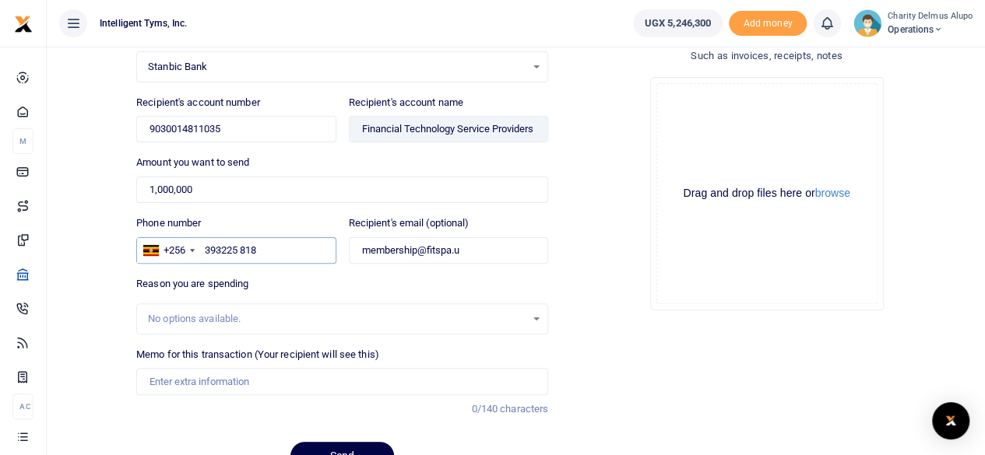
click at [241, 248] on input "393225 818" at bounding box center [235, 250] width 199 height 26
type input "393225818"
click at [217, 319] on div "No options available." at bounding box center [337, 319] width 378 height 16
click at [317, 324] on div "No options available." at bounding box center [337, 319] width 378 height 16
click at [234, 314] on div "No options available." at bounding box center [337, 319] width 378 height 16
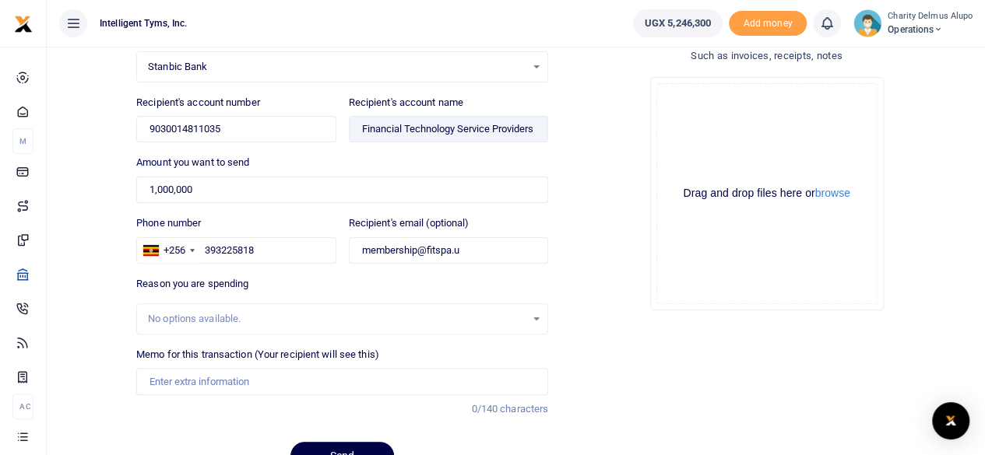
click at [533, 314] on div "No options available." at bounding box center [342, 319] width 410 height 17
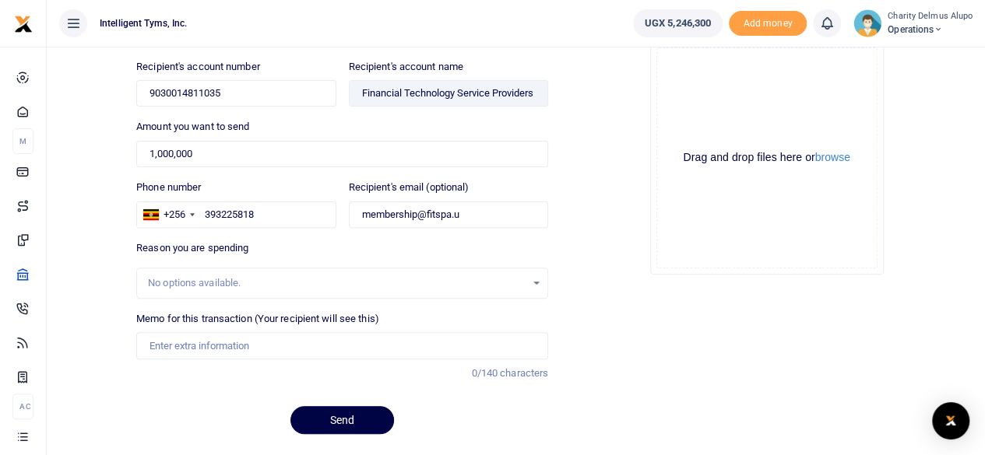
scroll to position [167, 0]
click at [517, 282] on div "No options available." at bounding box center [337, 283] width 378 height 16
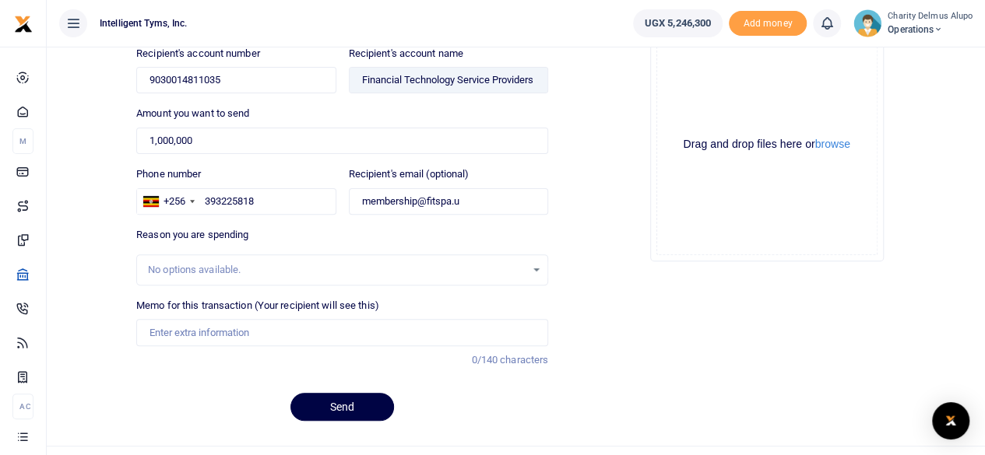
click at [209, 269] on div "No options available." at bounding box center [337, 270] width 378 height 16
click at [284, 256] on div "No options available." at bounding box center [342, 270] width 412 height 31
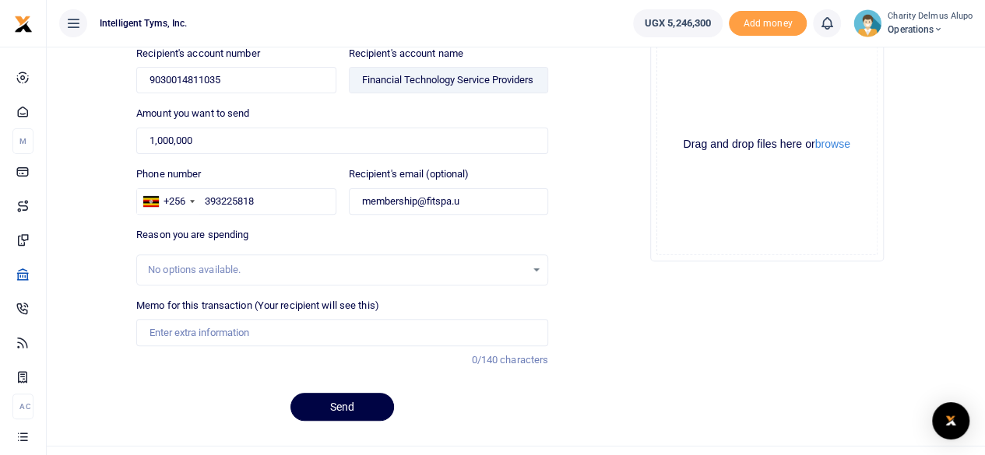
scroll to position [206, 0]
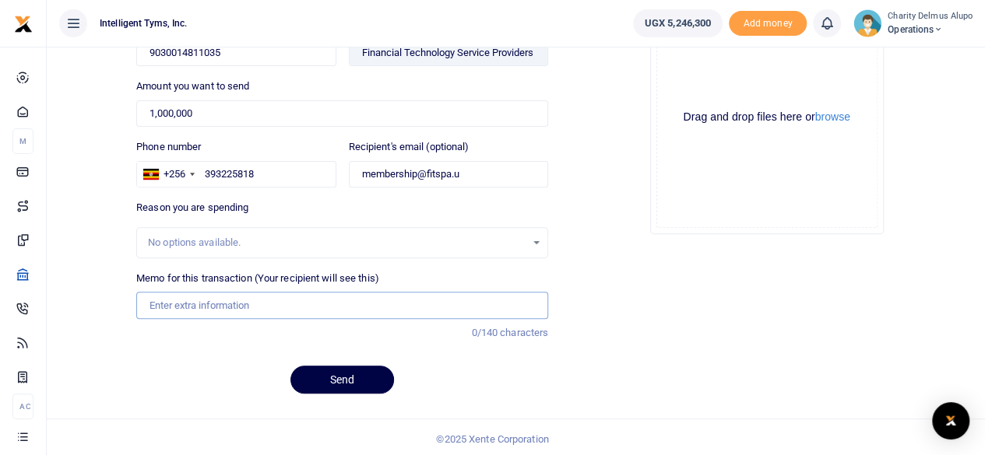
click at [258, 295] on input "Memo for this transaction (Your recipient will see this)" at bounding box center [342, 305] width 412 height 26
click at [242, 303] on input "Bronze membership FITSPA" at bounding box center [342, 305] width 412 height 26
click at [240, 302] on input "Bronze membership - FITSPA" at bounding box center [342, 305] width 412 height 26
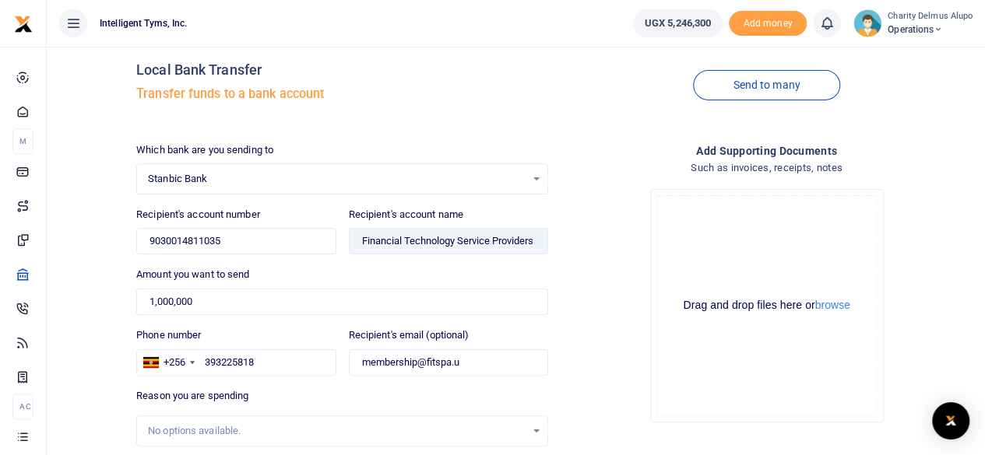
scroll to position [0, 0]
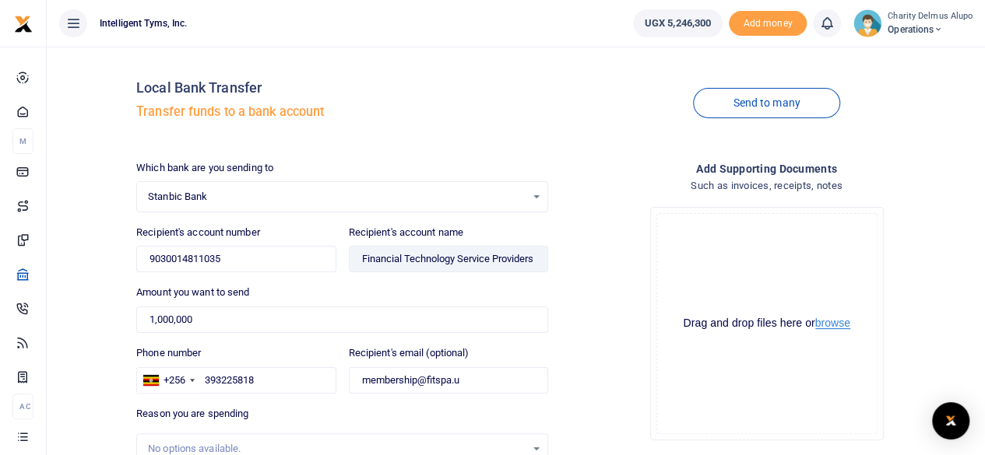
click at [828, 324] on button "browse" at bounding box center [832, 324] width 35 height 12
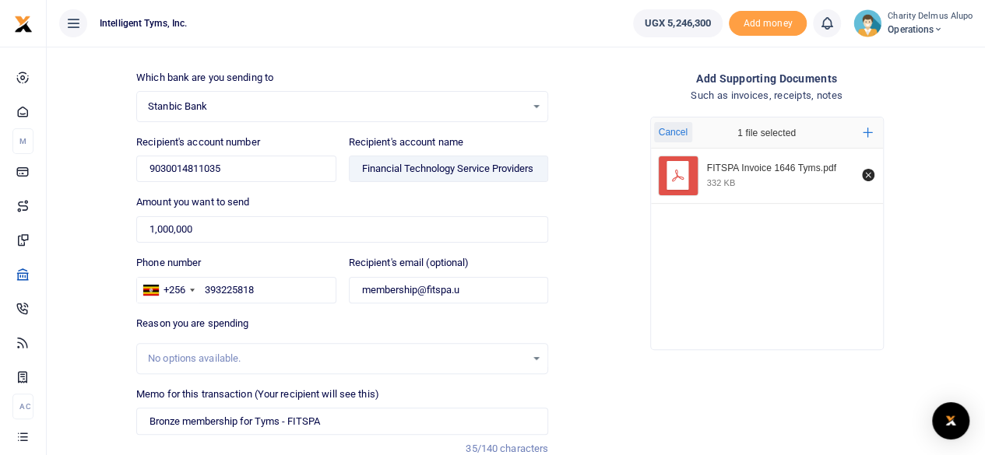
scroll to position [206, 0]
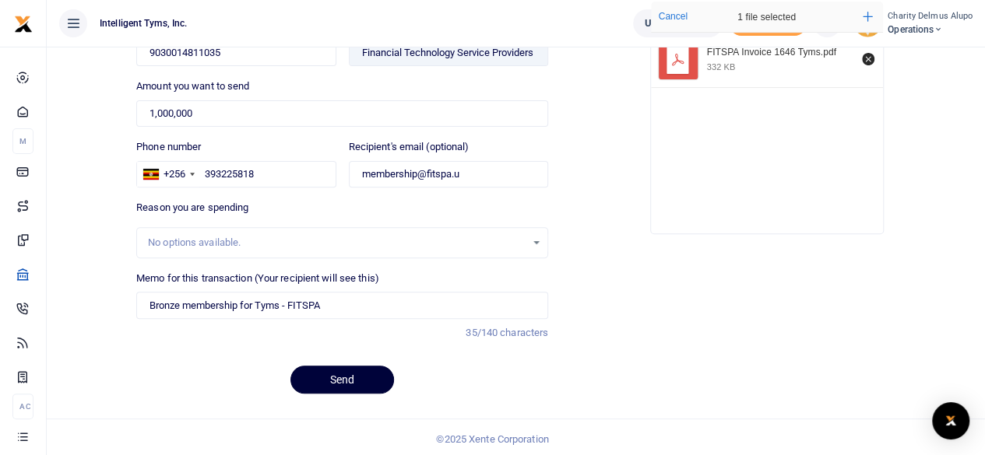
click at [359, 379] on button "Send" at bounding box center [342, 380] width 104 height 28
click at [290, 301] on input "Bronze membership for Tyms - FITSPA" at bounding box center [342, 305] width 412 height 26
type input "Bronze membership for Tyms at FITSPA"
click at [329, 371] on button "Send" at bounding box center [342, 380] width 104 height 28
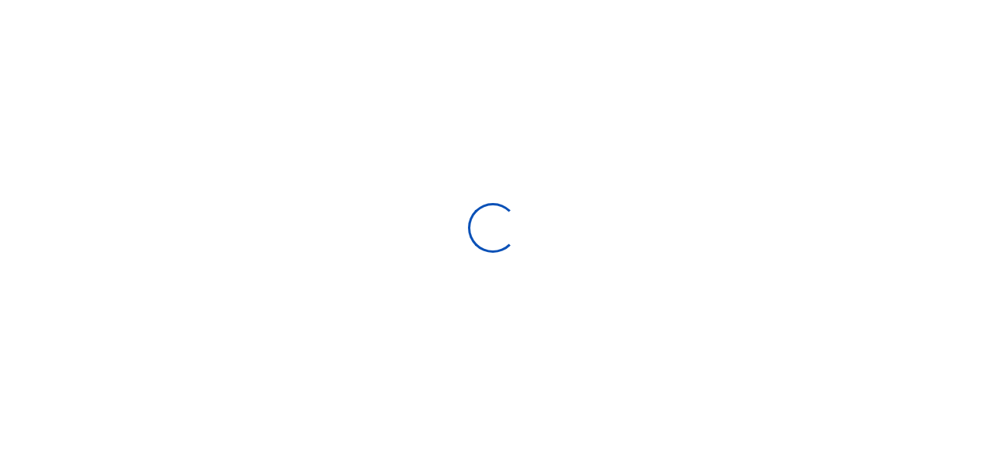
scroll to position [206, 0]
select select
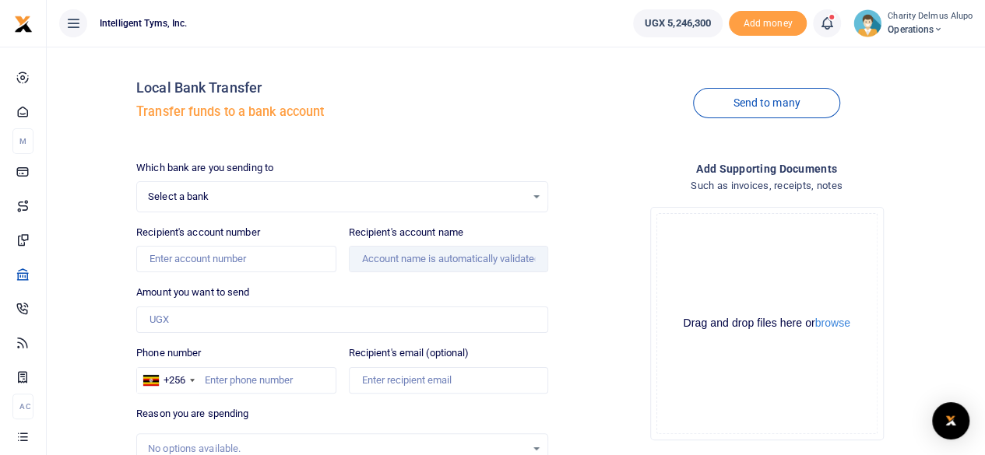
scroll to position [9, 0]
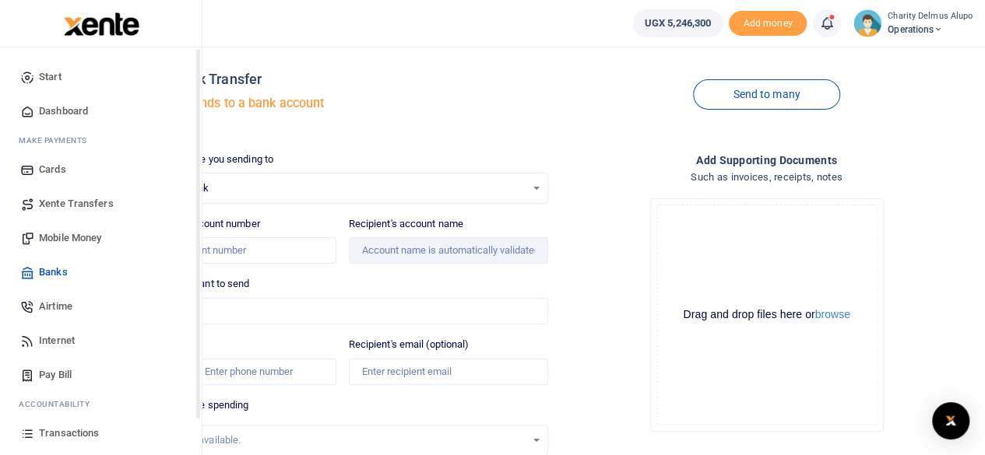
click at [87, 26] on img at bounding box center [102, 23] width 76 height 23
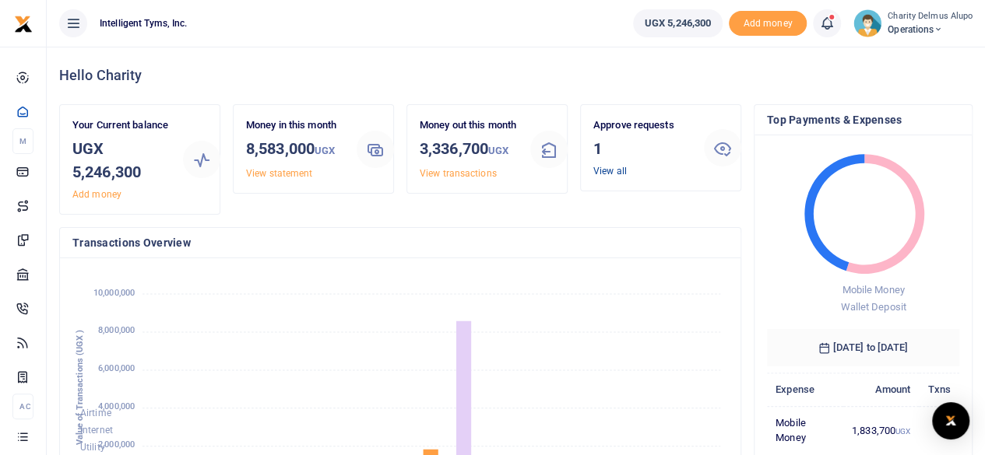
click at [603, 167] on link "View all" at bounding box center [609, 171] width 33 height 11
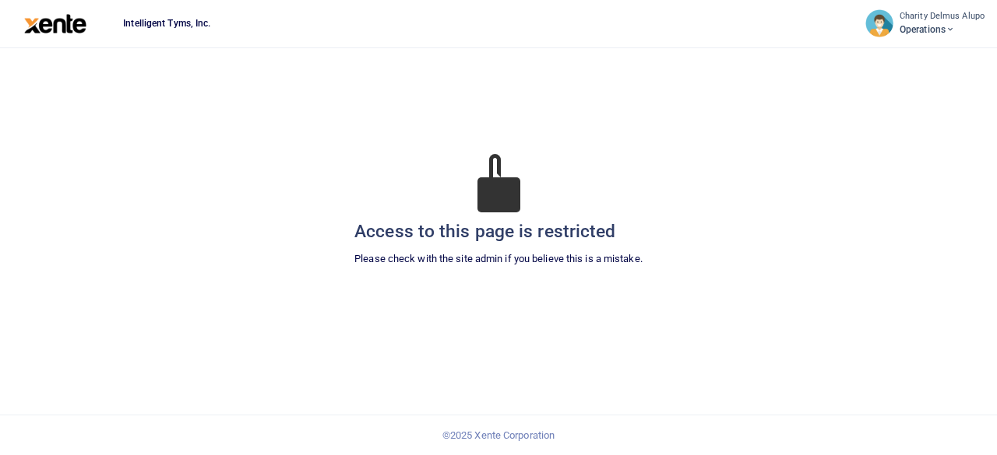
click at [58, 19] on img at bounding box center [55, 23] width 63 height 19
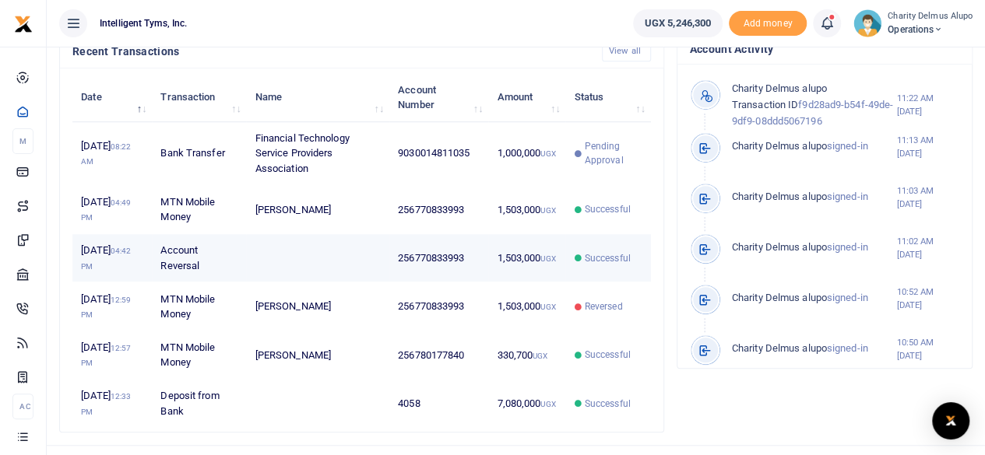
scroll to position [519, 0]
